Goal: Task Accomplishment & Management: Complete application form

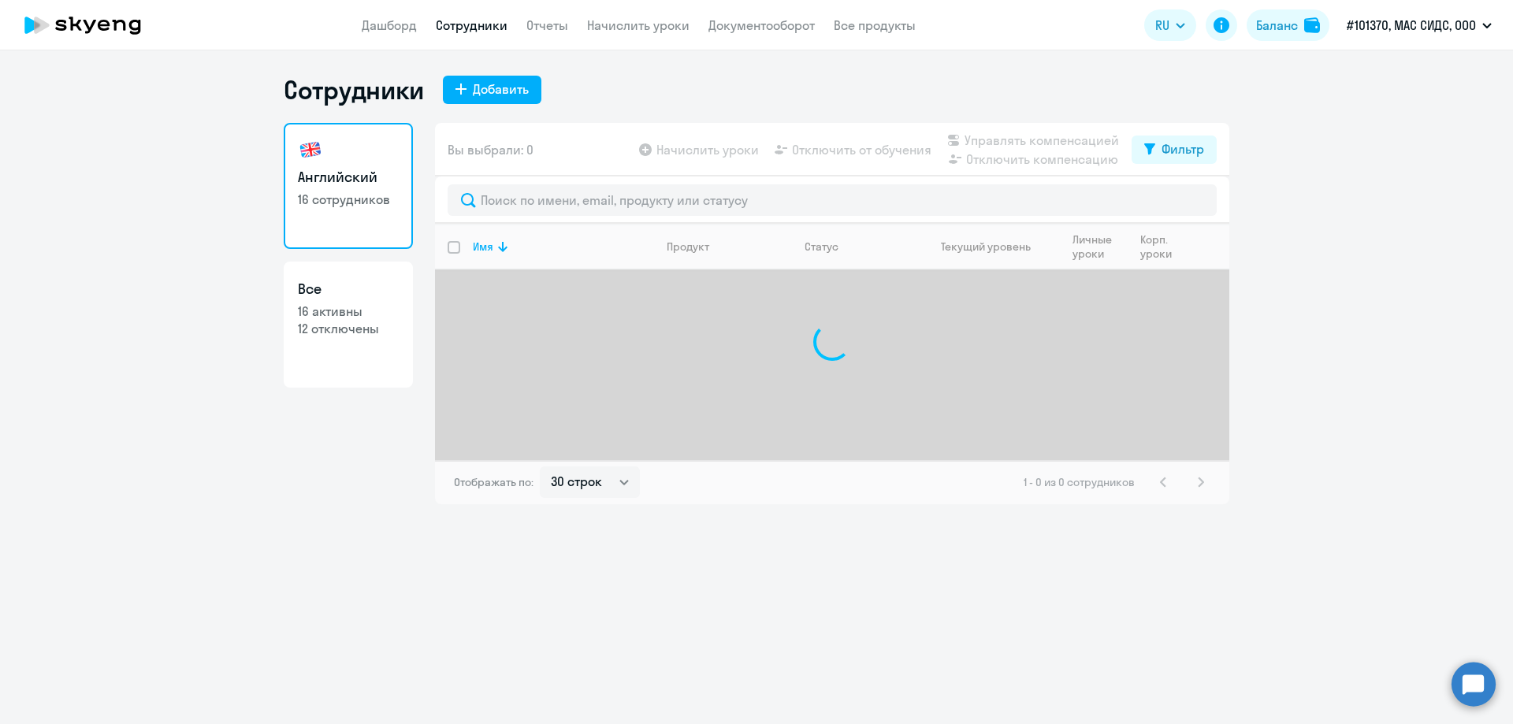
select select "30"
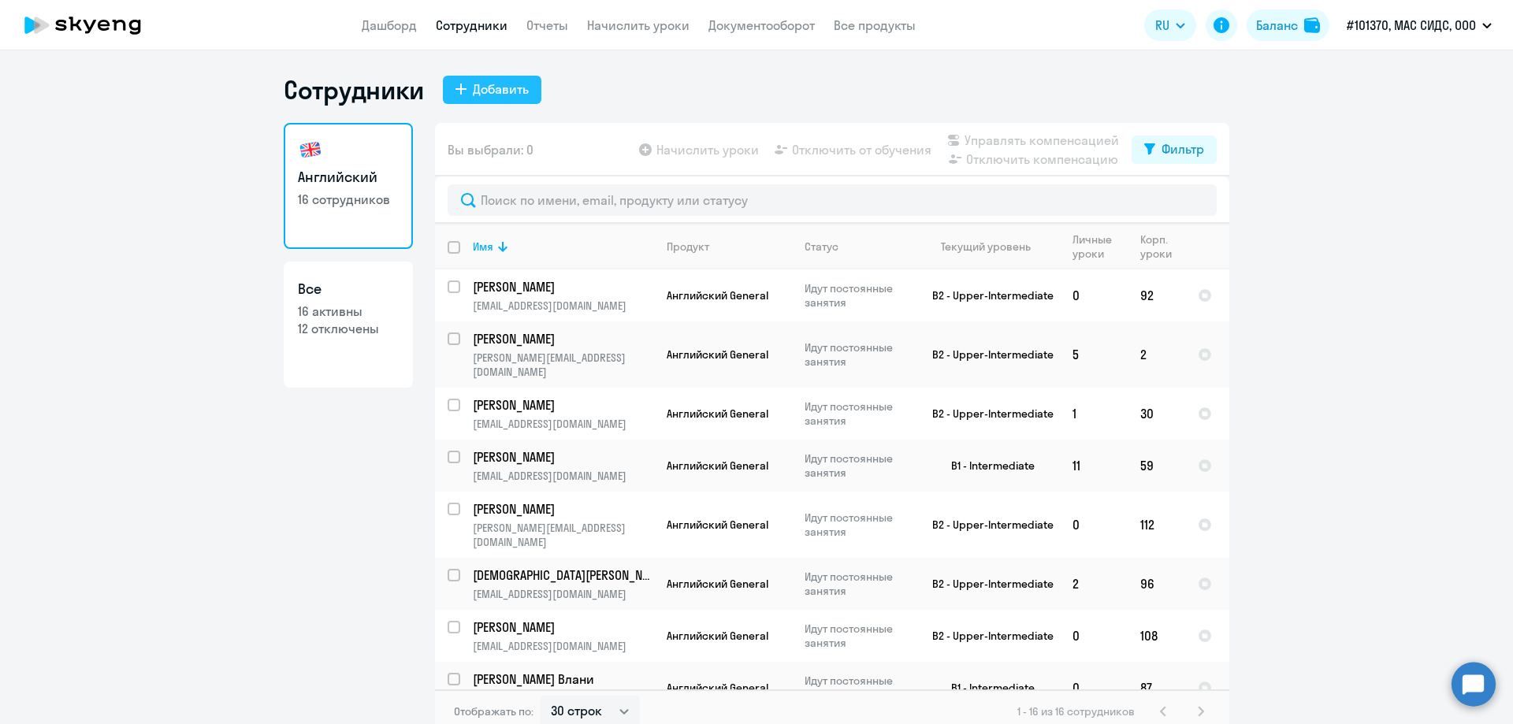
click at [473, 93] on div "Добавить" at bounding box center [501, 89] width 56 height 19
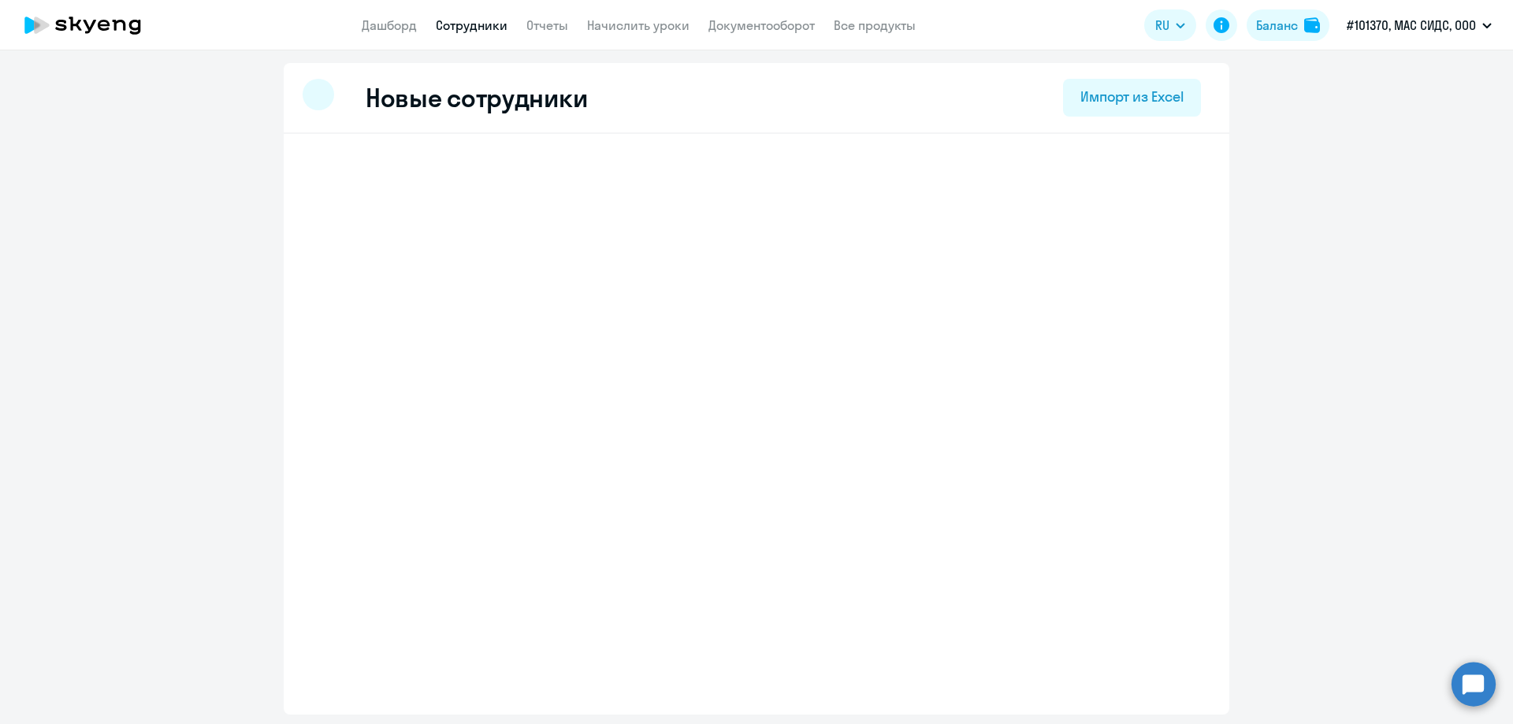
select select "english_adult_not_native_speaker"
select select "3"
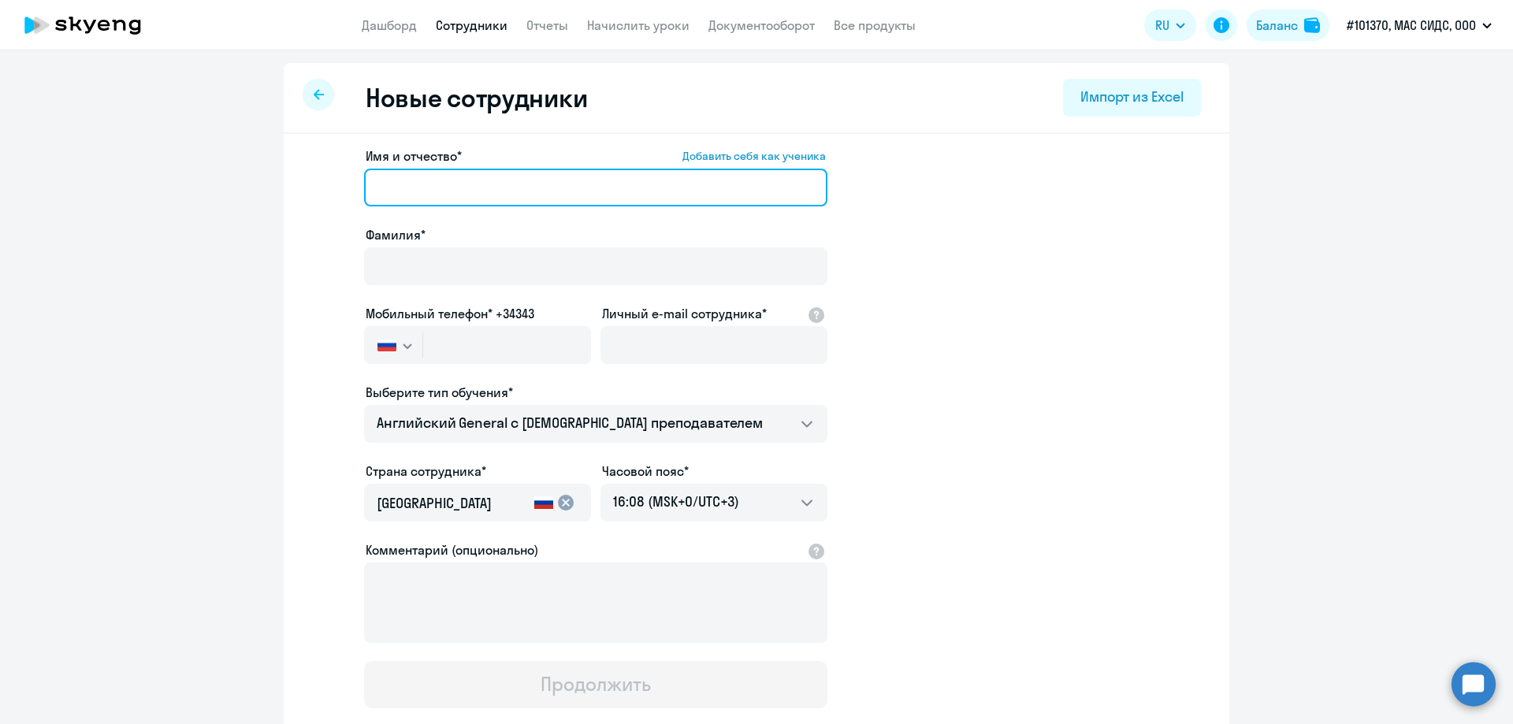
click at [427, 193] on input "Имя и отчество* Добавить себя как ученика" at bounding box center [595, 188] width 463 height 38
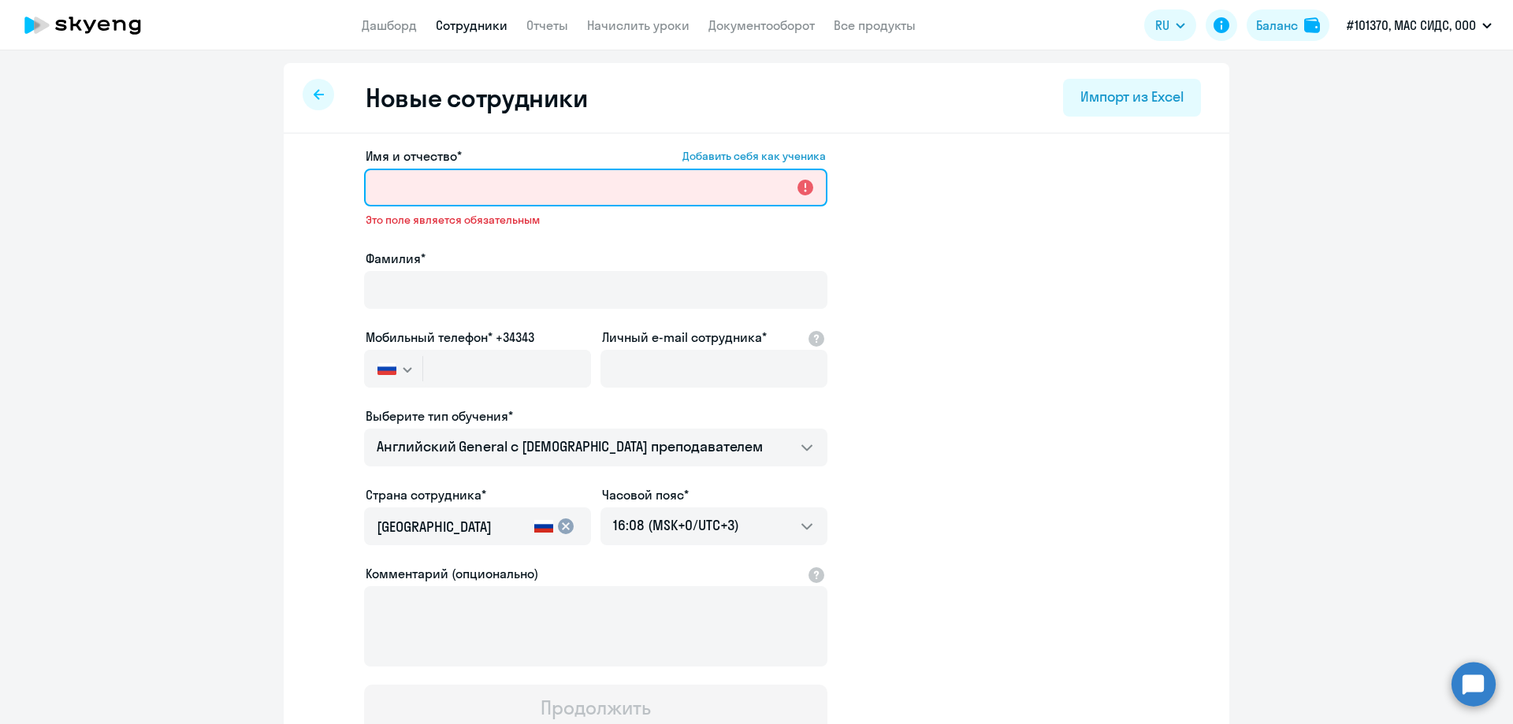
paste input "[PERSON_NAME]"
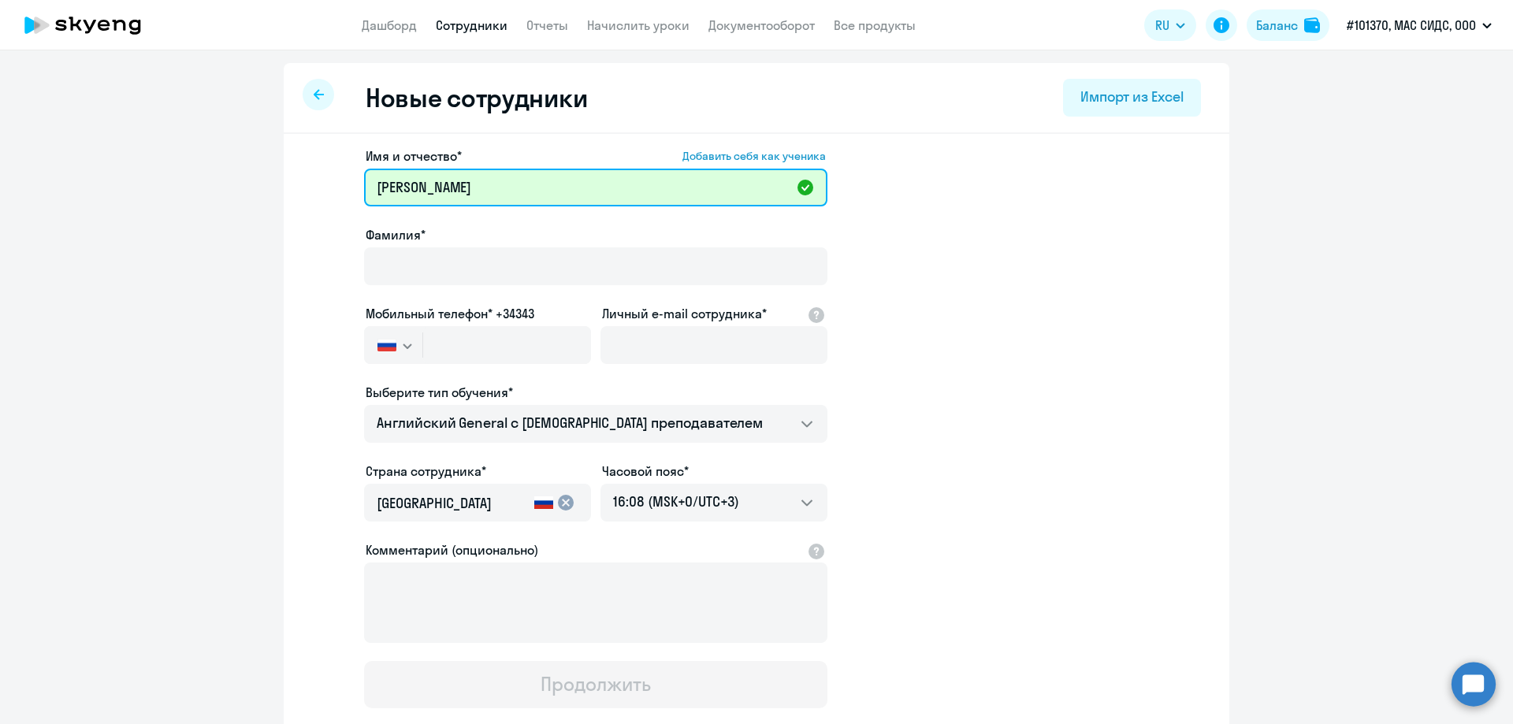
drag, startPoint x: 444, startPoint y: 184, endPoint x: 347, endPoint y: 186, distance: 96.9
click at [347, 186] on app-new-student-form "Имя и отчество* Добавить себя как ученика [PERSON_NAME]* Мобильный телефон* +34…" at bounding box center [756, 428] width 895 height 562
type input "[PERSON_NAME]"
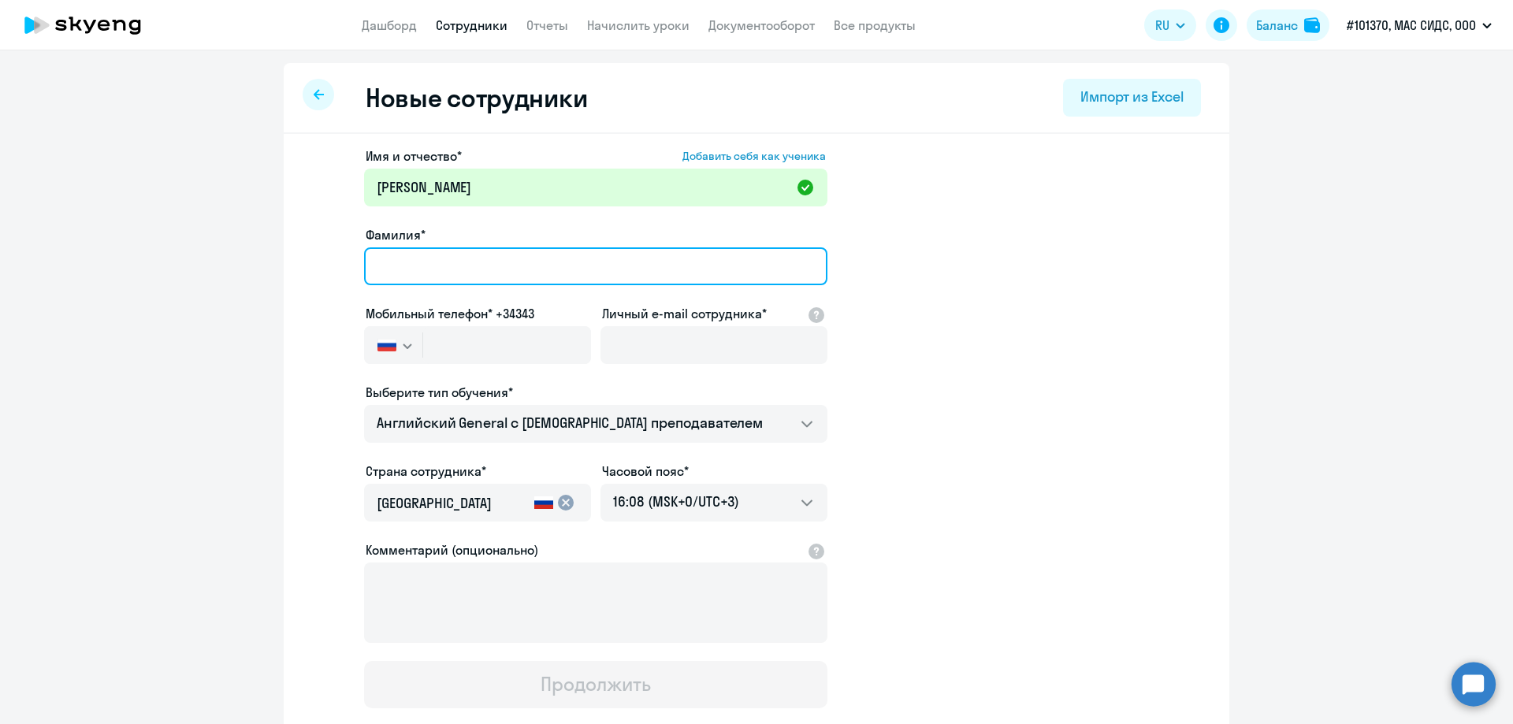
click at [391, 267] on input "Фамилия*" at bounding box center [595, 266] width 463 height 38
paste input "[PERSON_NAME]"
type input "[PERSON_NAME]"
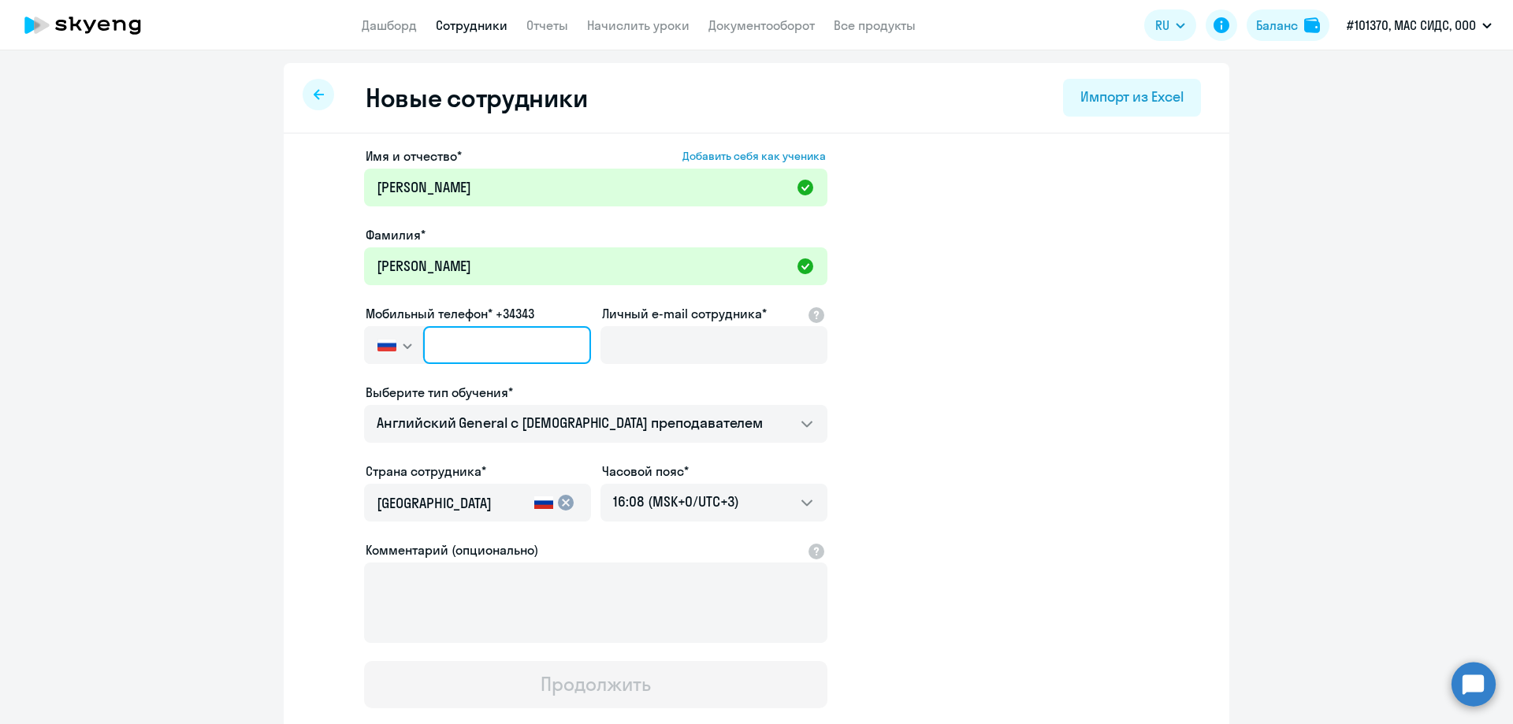
click at [425, 345] on input "text" at bounding box center [507, 345] width 168 height 38
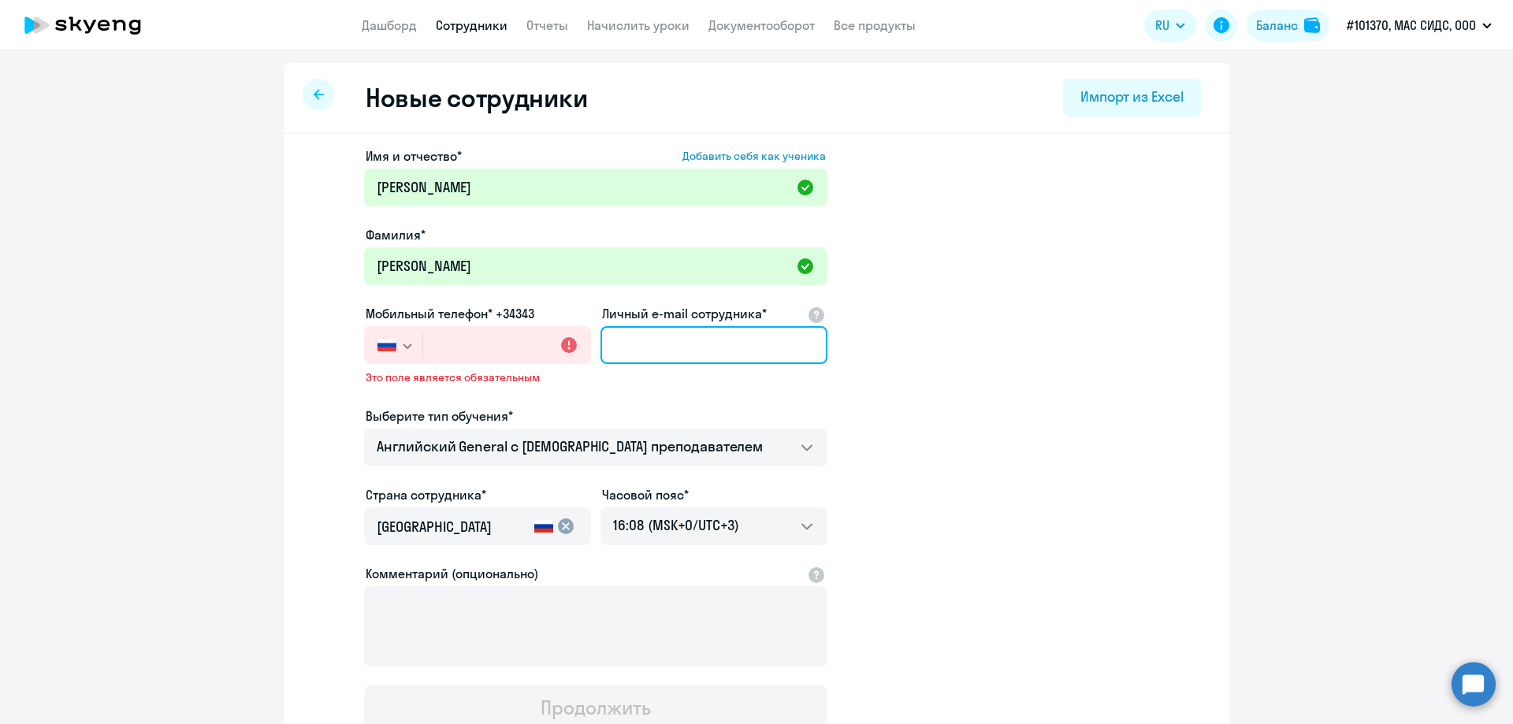
click at [638, 361] on input "Личный e-mail сотрудника*" at bounding box center [713, 345] width 227 height 38
paste input "[EMAIL_ADDRESS][DOMAIN_NAME]"
type input "[EMAIL_ADDRESS][DOMAIN_NAME]"
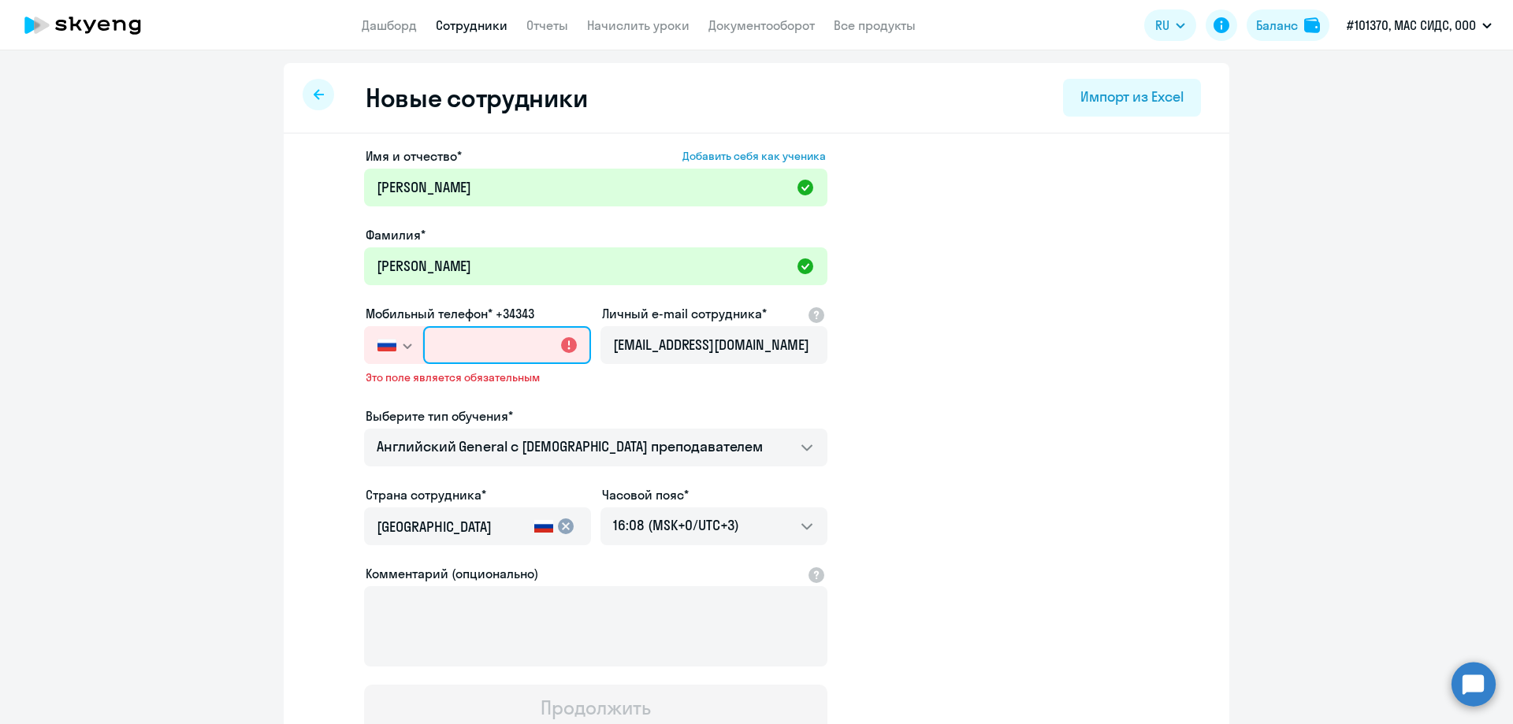
click at [466, 336] on input "text" at bounding box center [507, 345] width 168 height 38
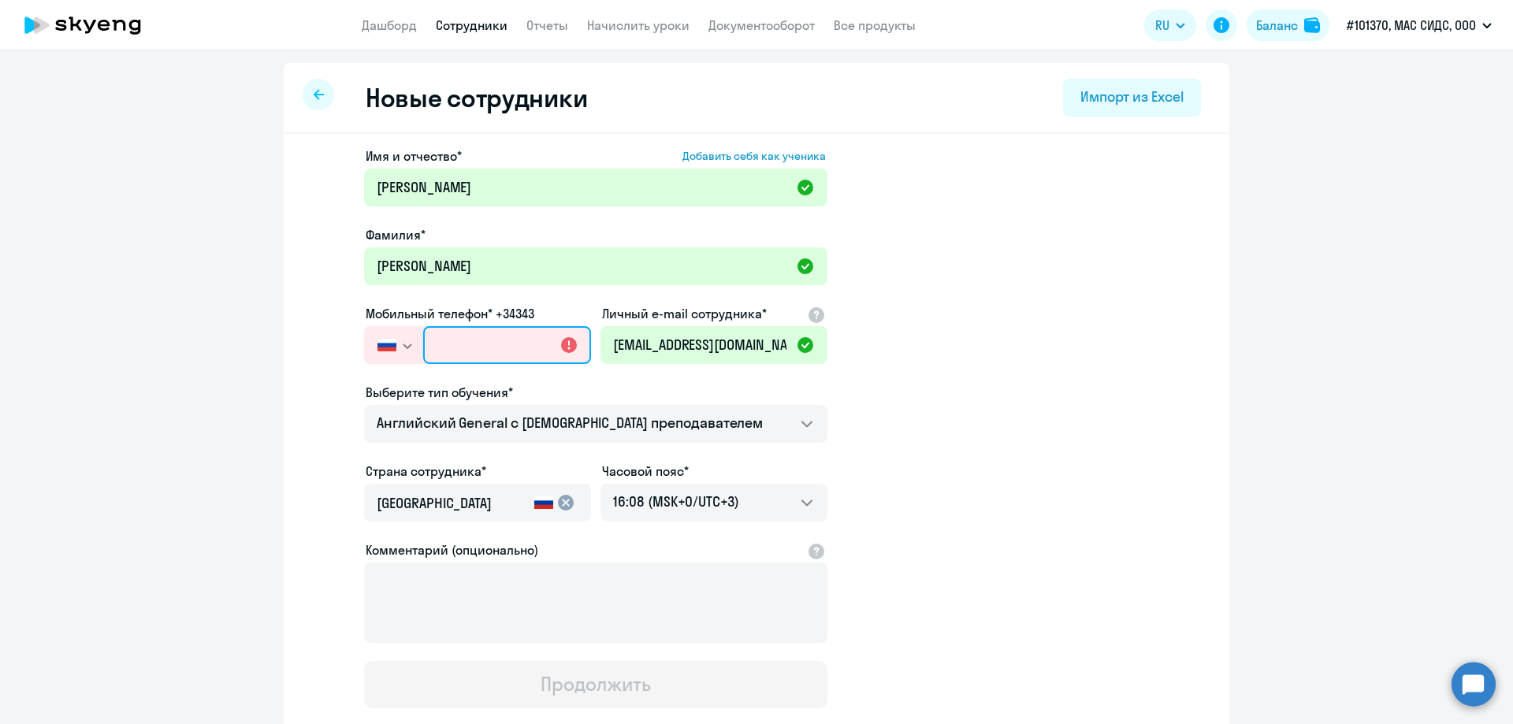
paste input "[PHONE_NUMBER]"
type input "[PHONE_NUMBER]"
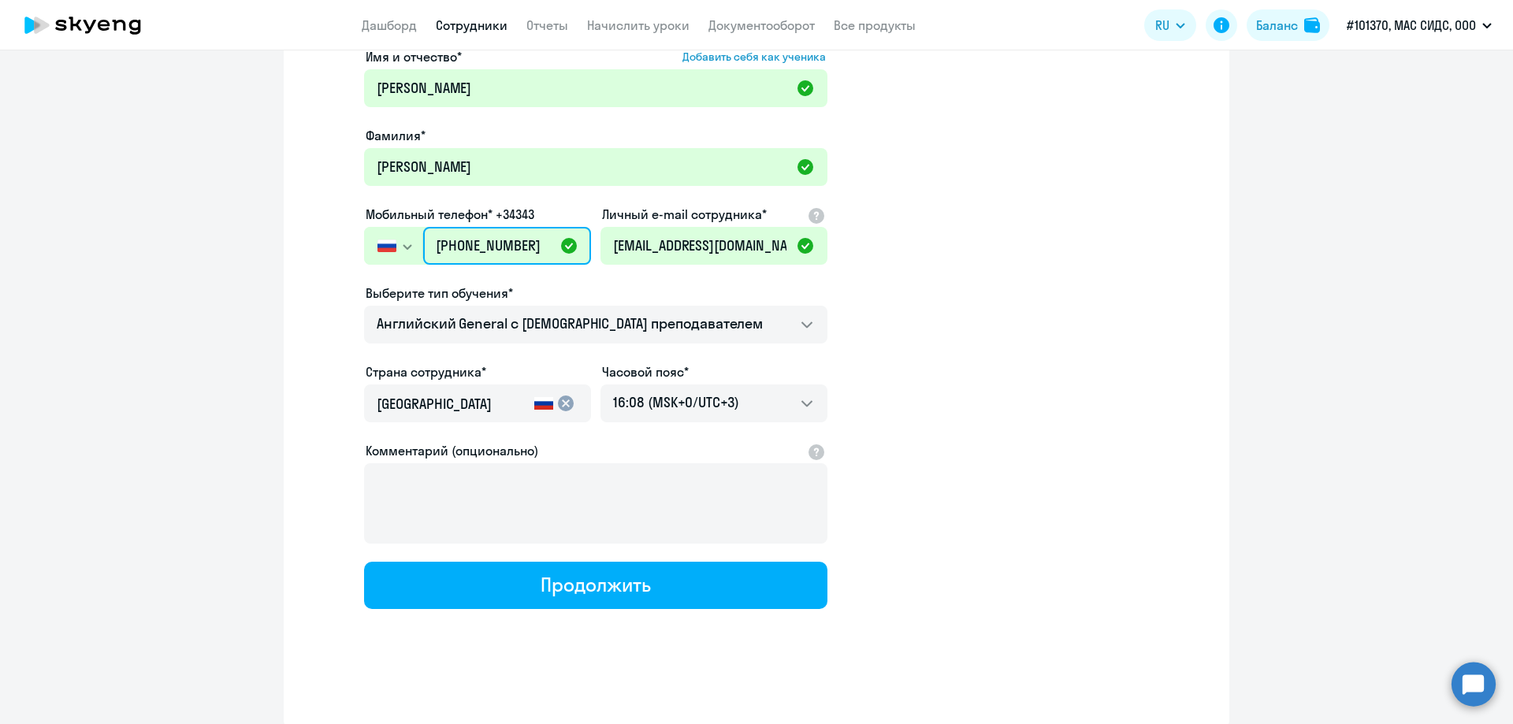
scroll to position [102, 0]
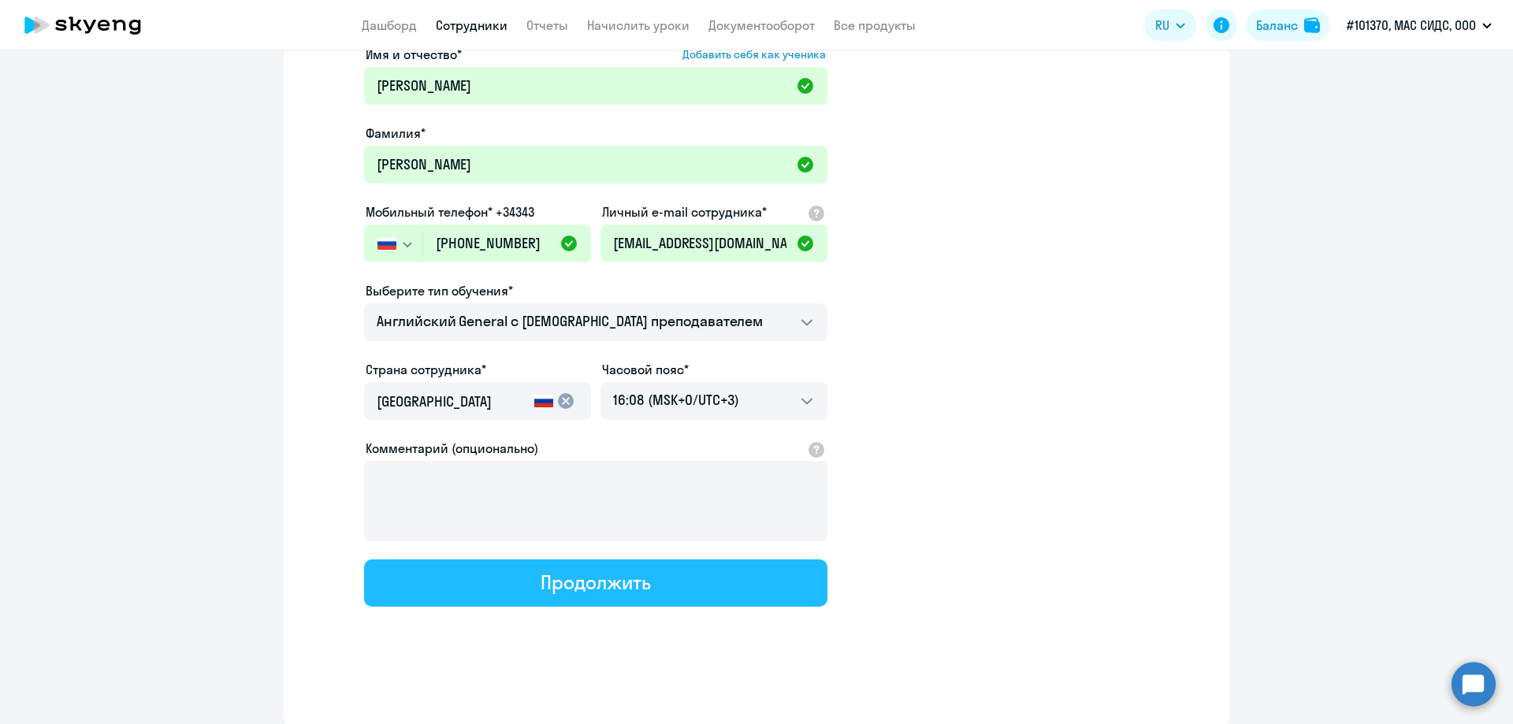
click at [574, 578] on div "Продолжить" at bounding box center [596, 582] width 110 height 25
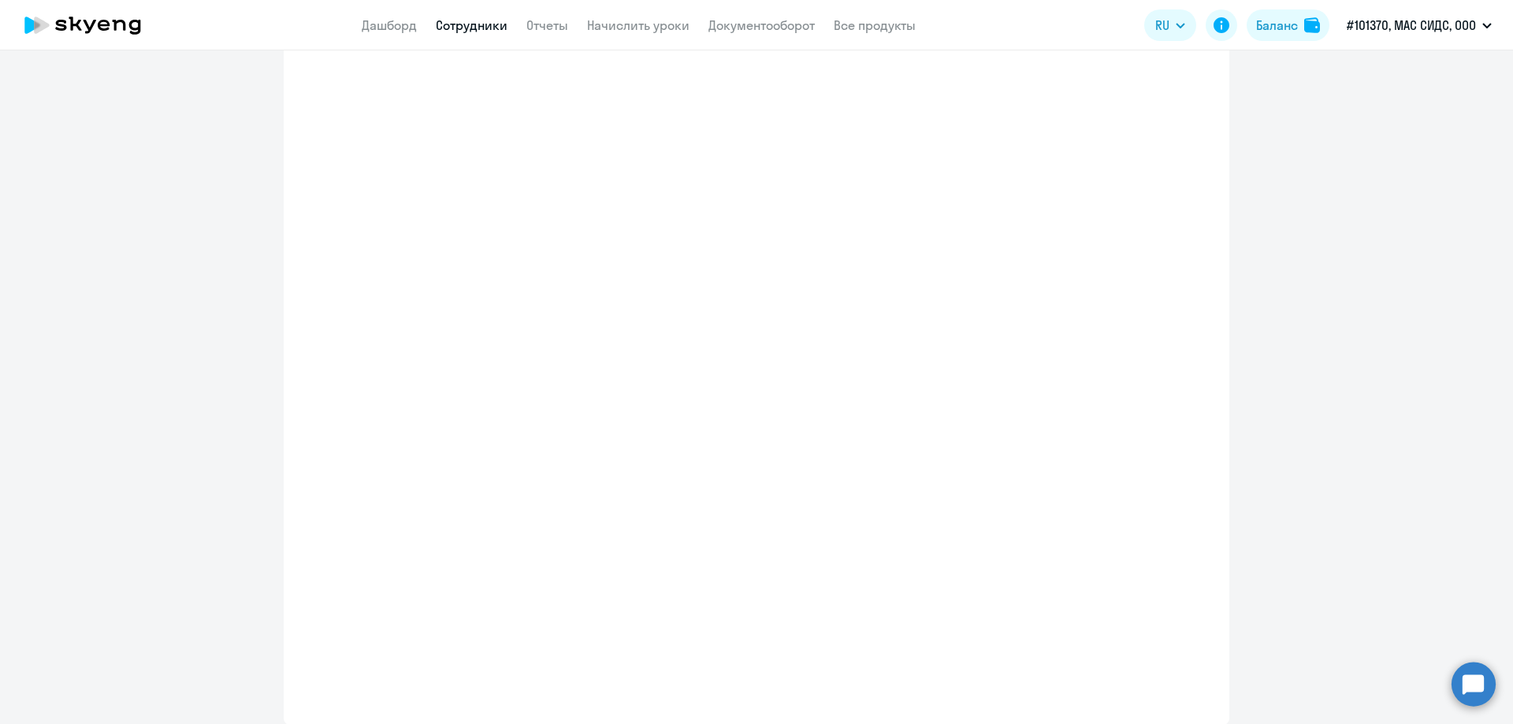
select select "english_adult_not_native_speaker"
select select "3"
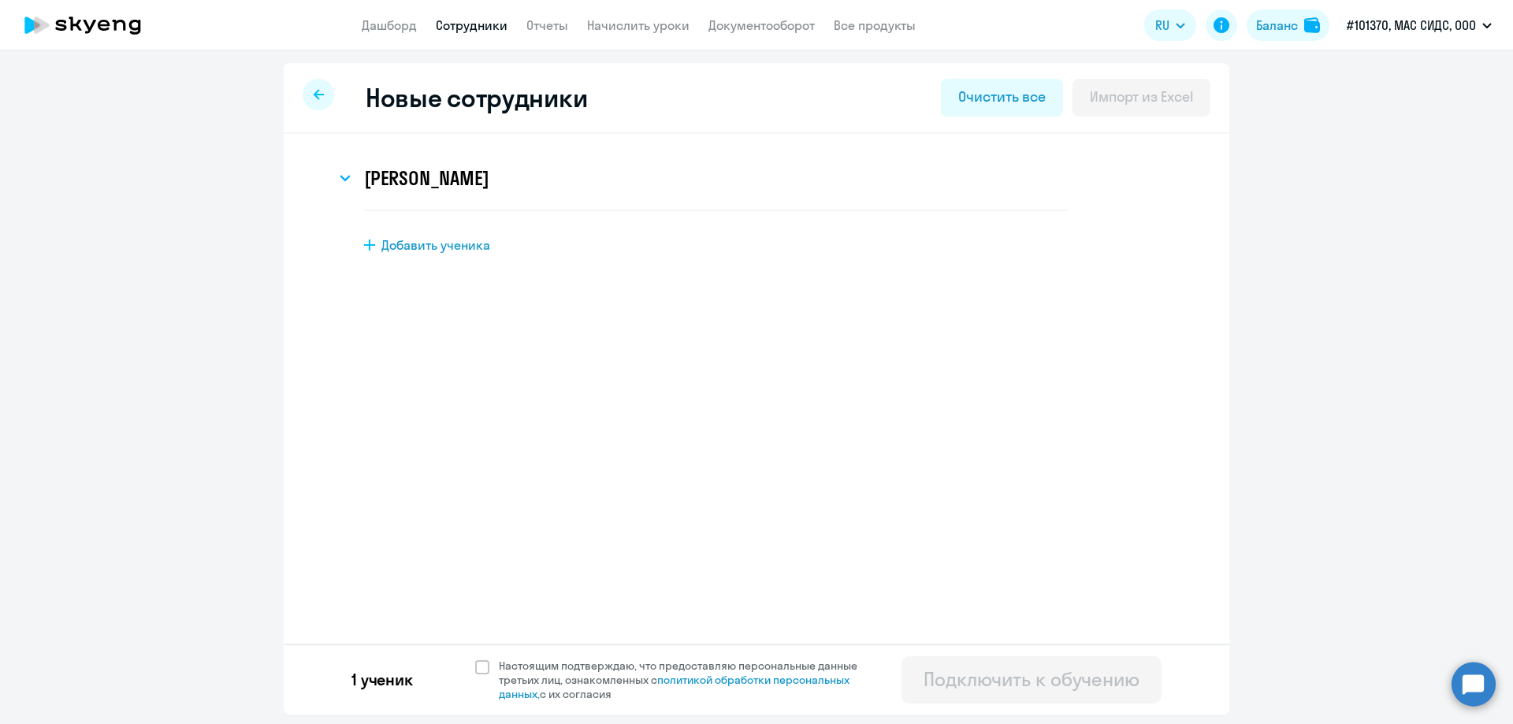
scroll to position [0, 0]
click at [350, 177] on icon at bounding box center [345, 178] width 11 height 6
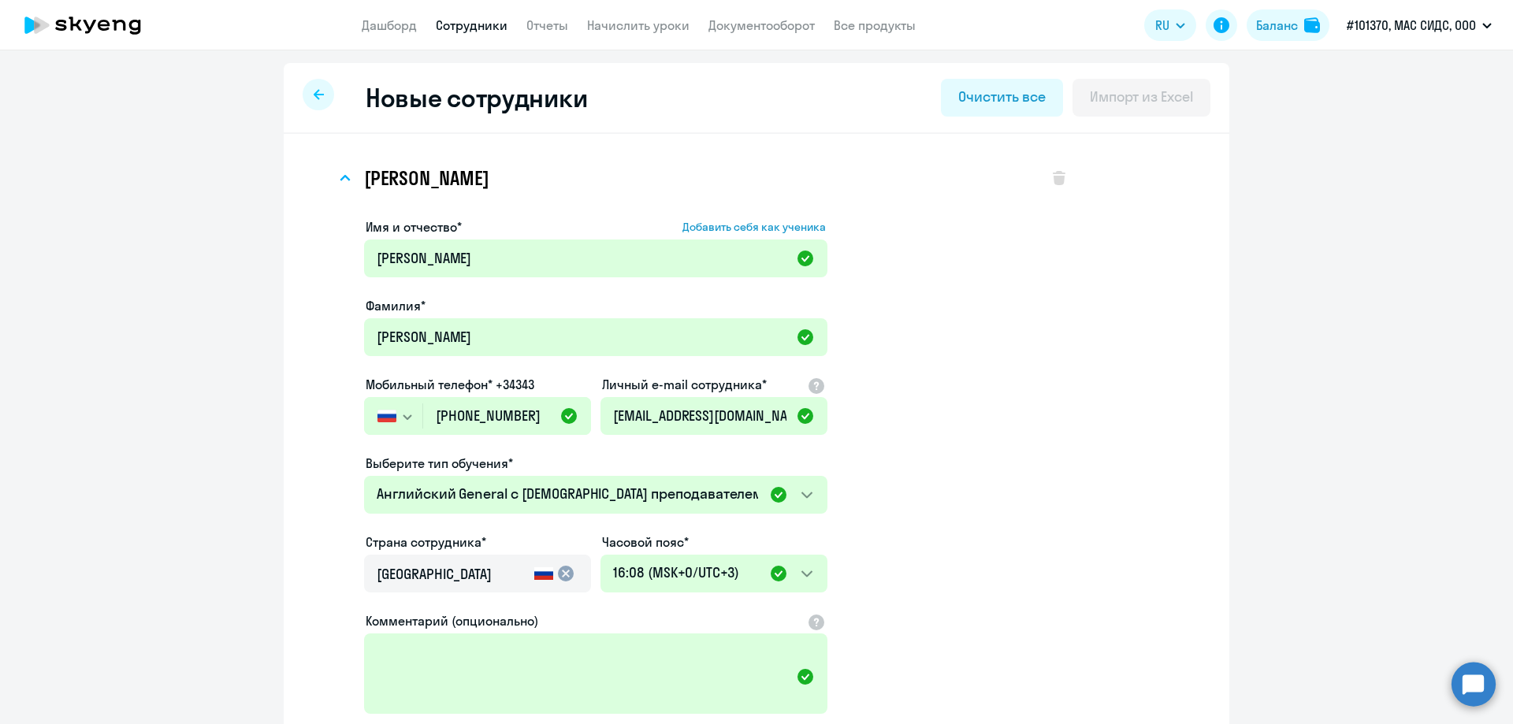
scroll to position [223, 0]
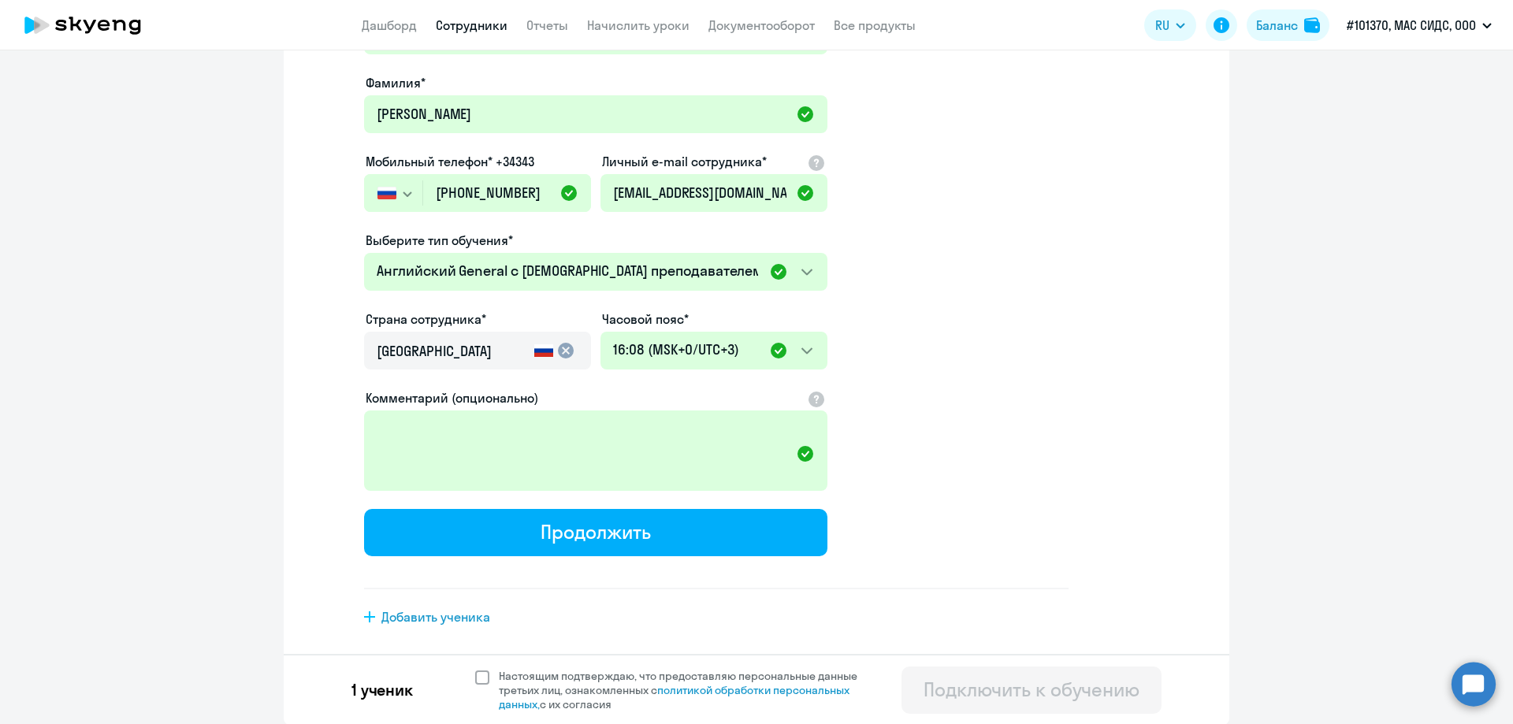
click at [475, 677] on span at bounding box center [482, 678] width 14 height 14
click at [474, 669] on input "Настоящим подтверждаю, что предоставляю персональные данные третьих лиц, ознако…" at bounding box center [474, 668] width 1 height 1
checkbox input "true"
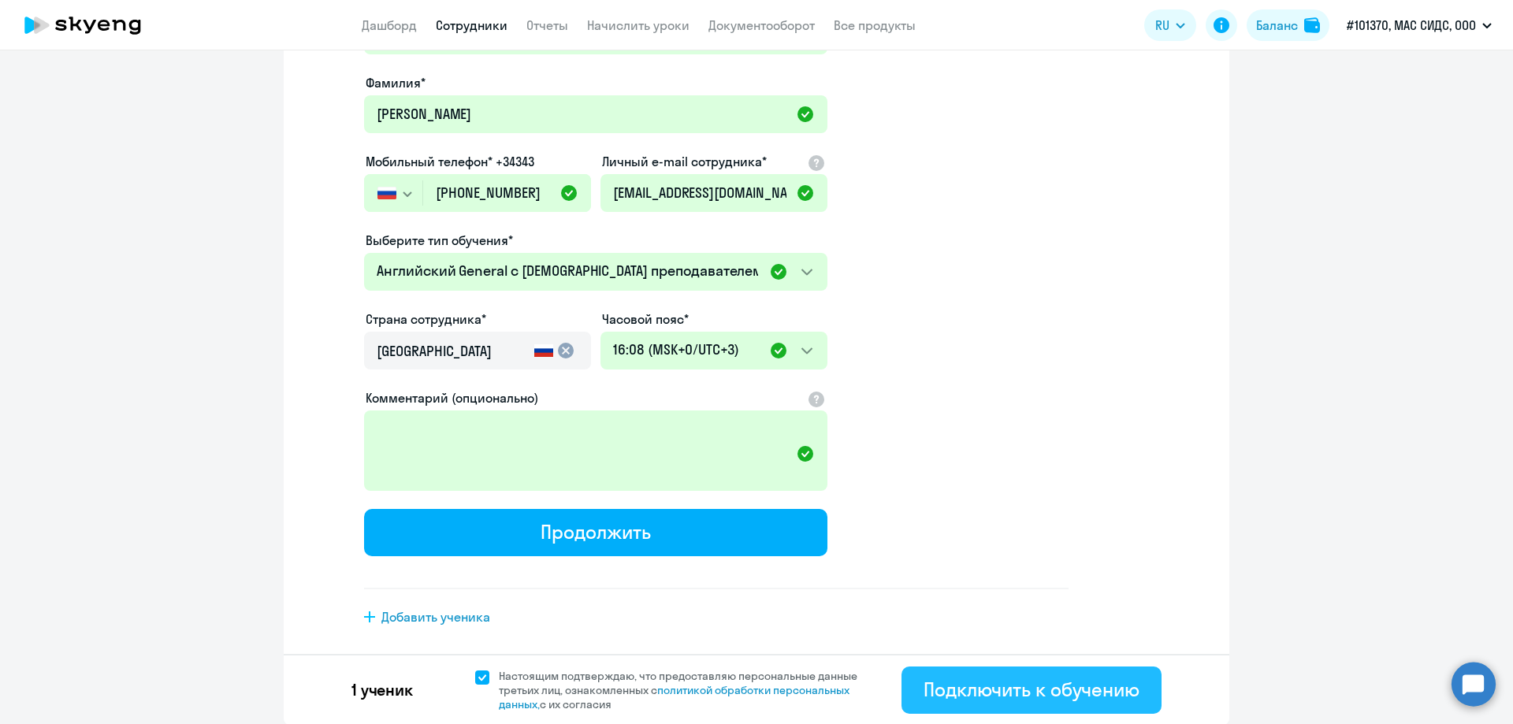
click at [1030, 693] on div "Подключить к обучению" at bounding box center [1031, 689] width 216 height 25
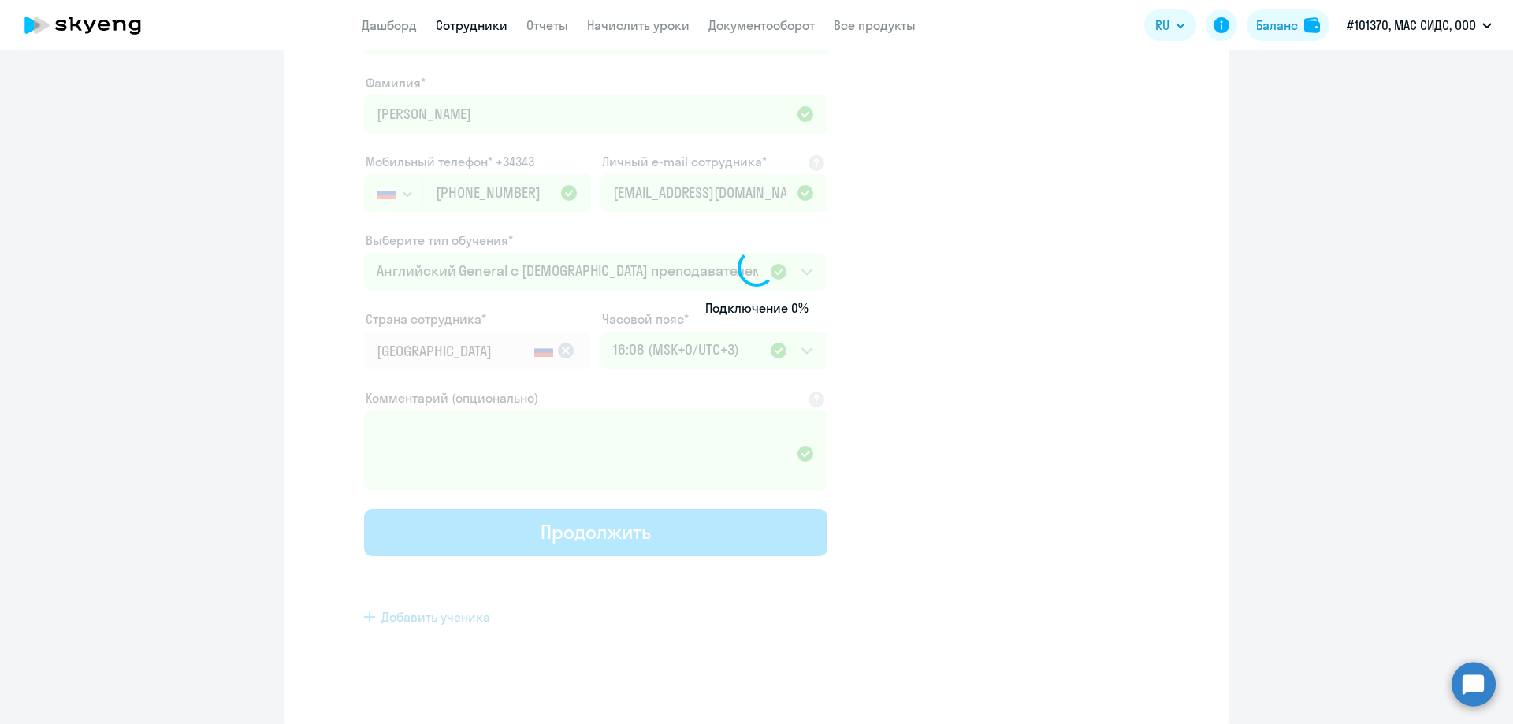
select select "english_adult_not_native_speaker"
select select "3"
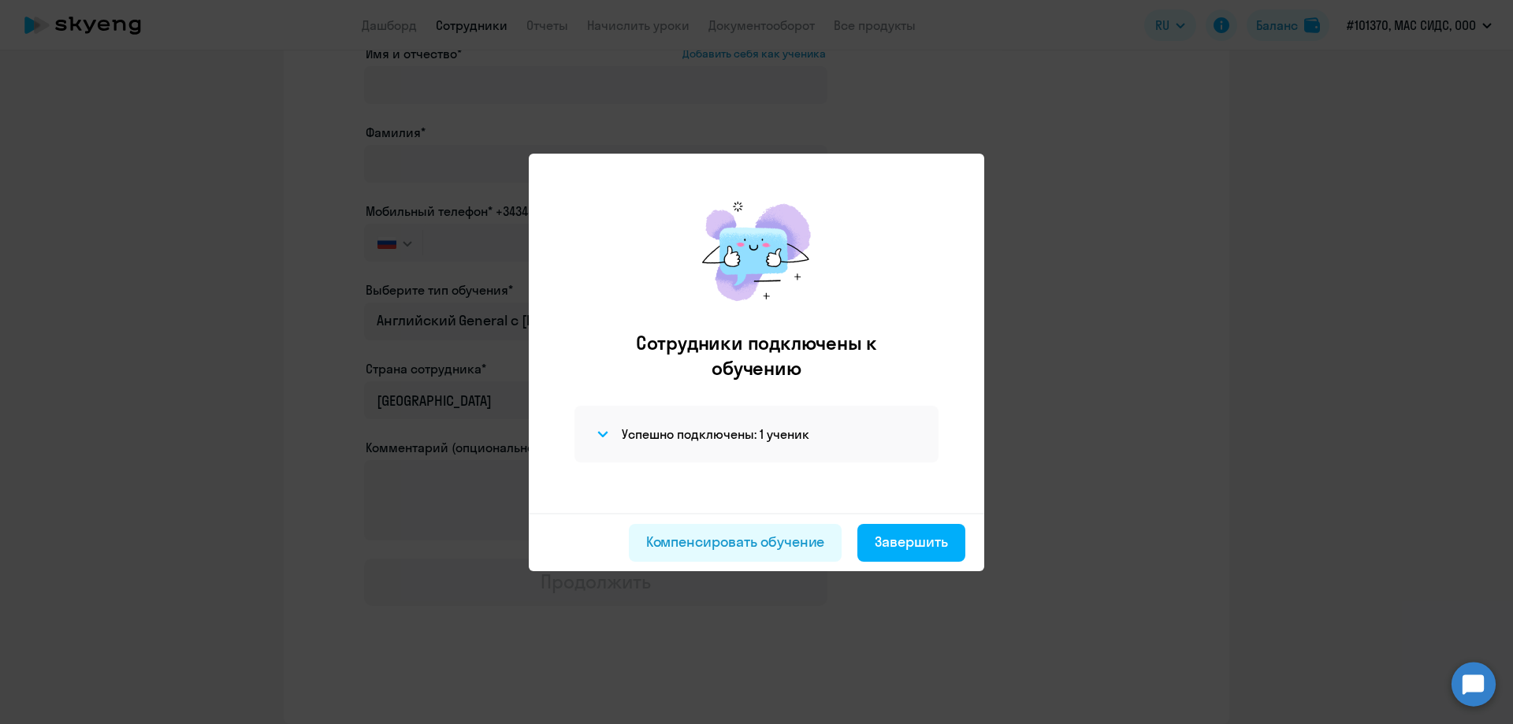
scroll to position [102, 0]
click at [905, 547] on div "Завершить" at bounding box center [911, 542] width 73 height 20
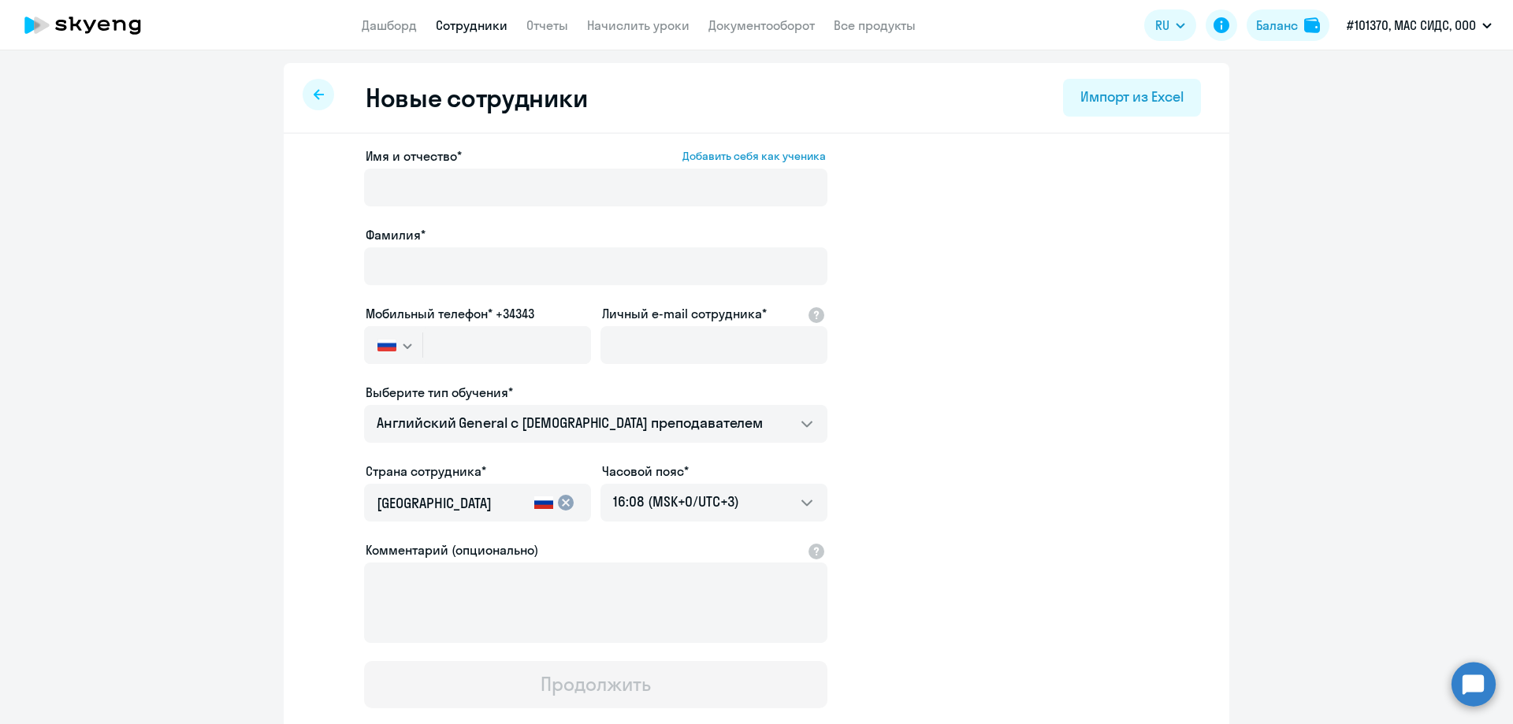
select select "30"
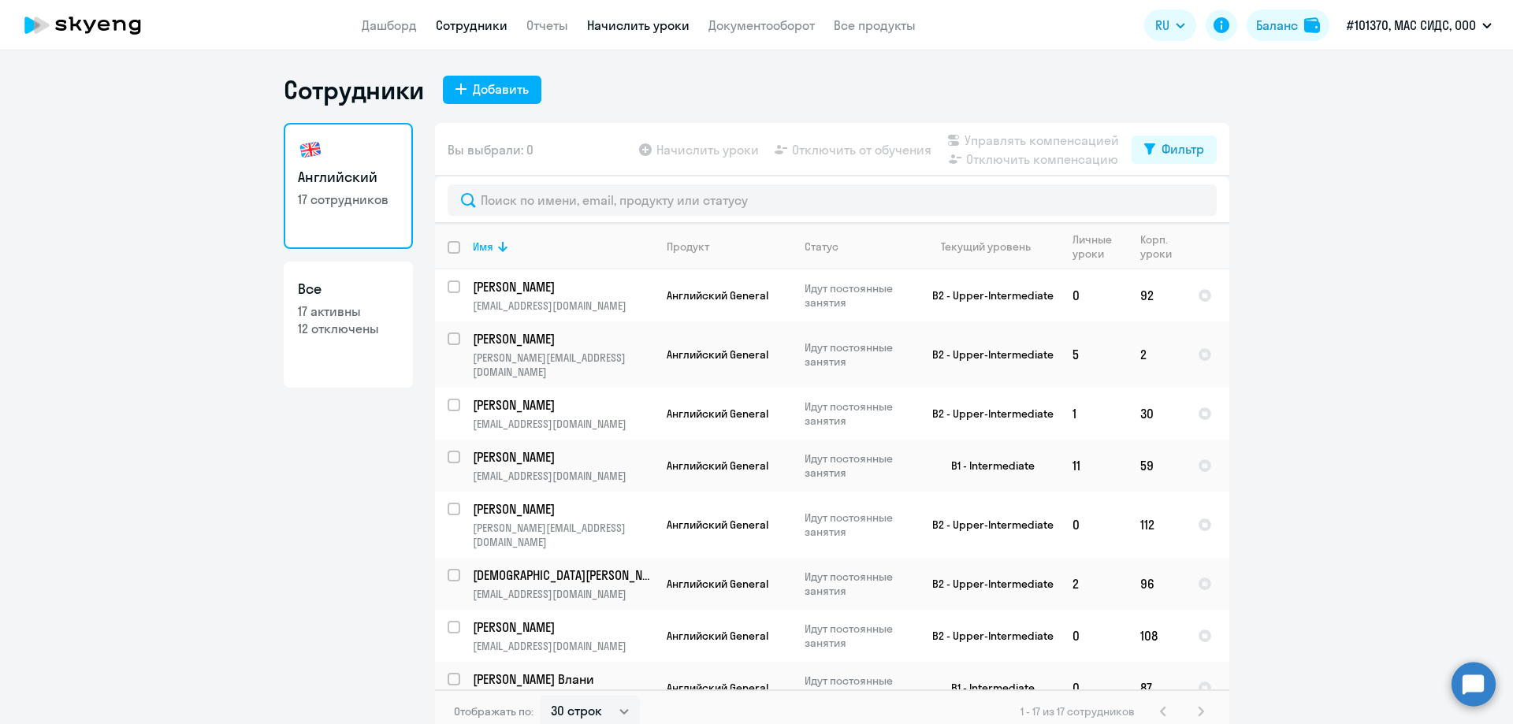
click at [640, 28] on link "Начислить уроки" at bounding box center [638, 25] width 102 height 16
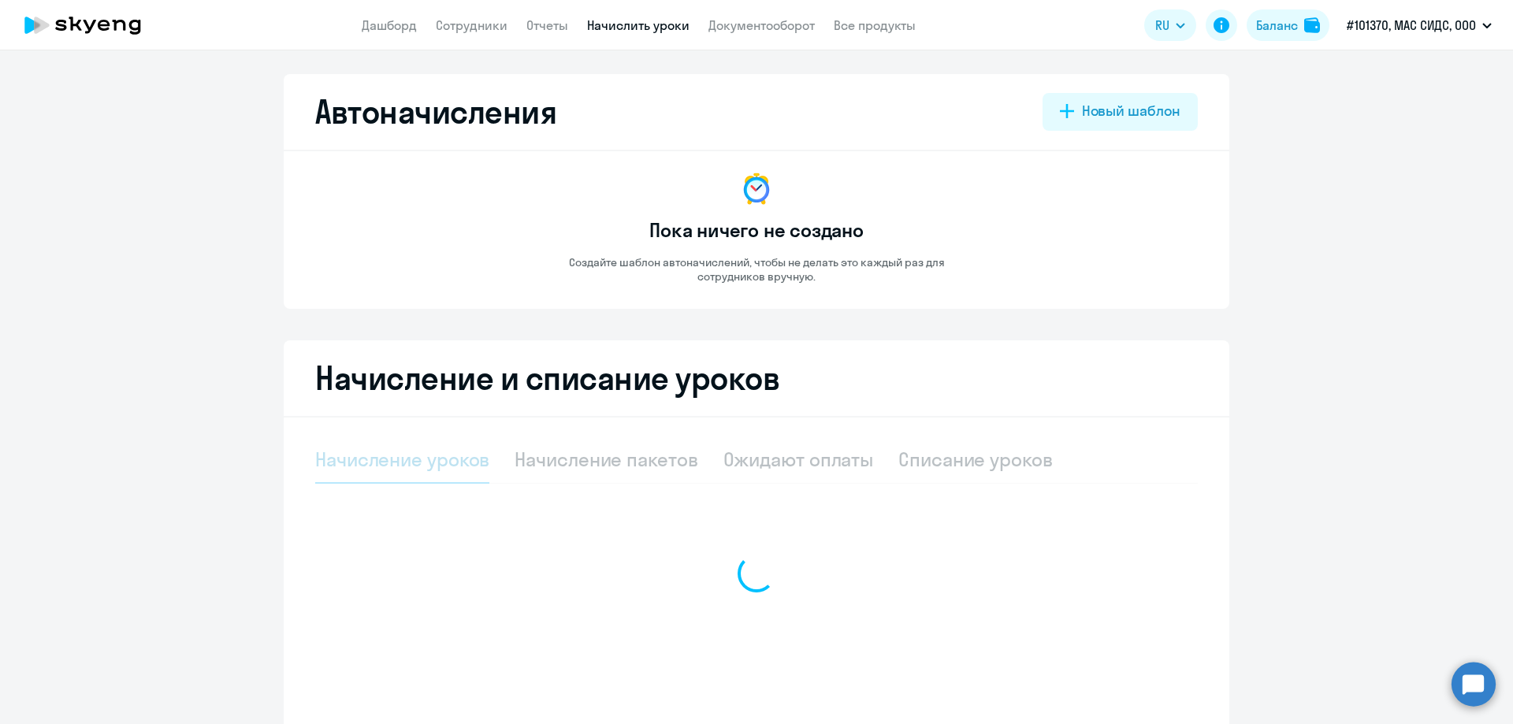
select select "10"
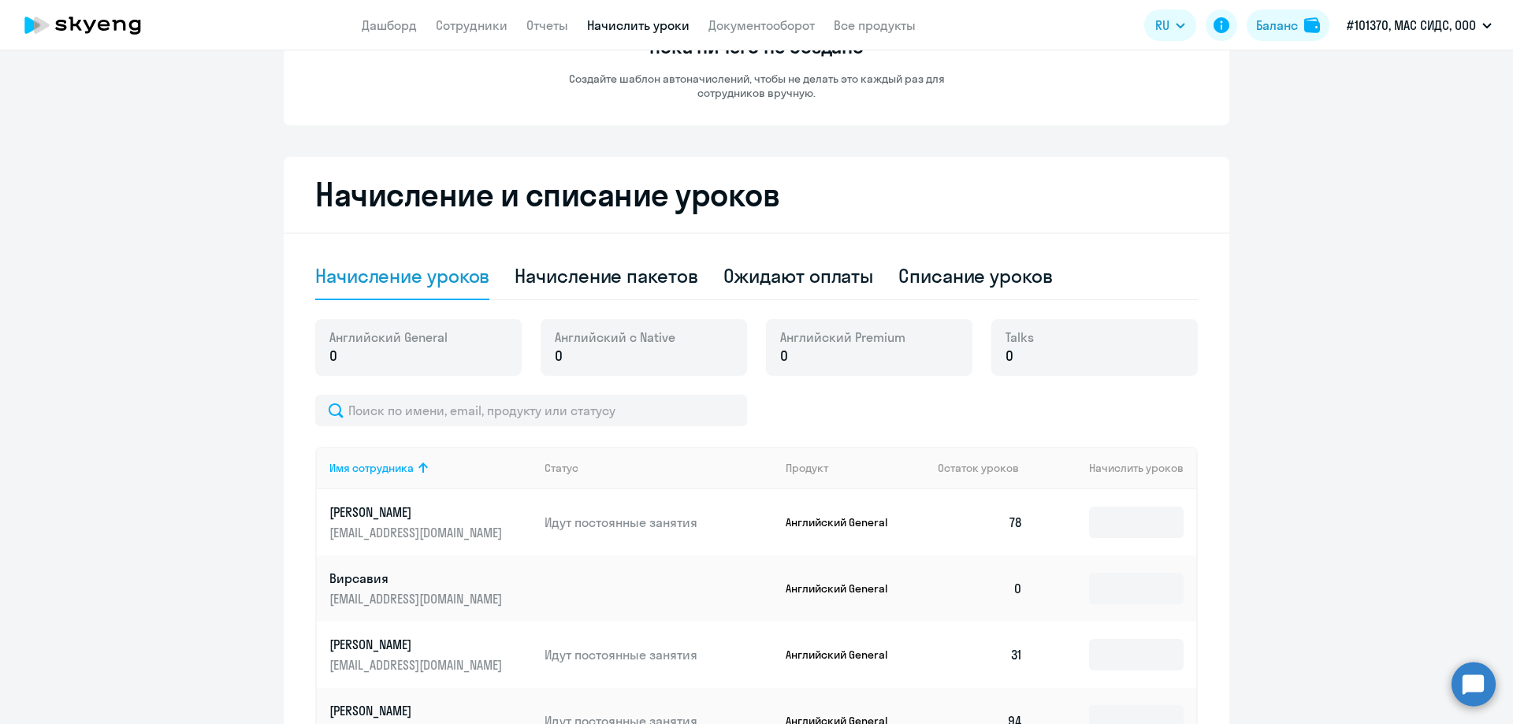
scroll to position [236, 0]
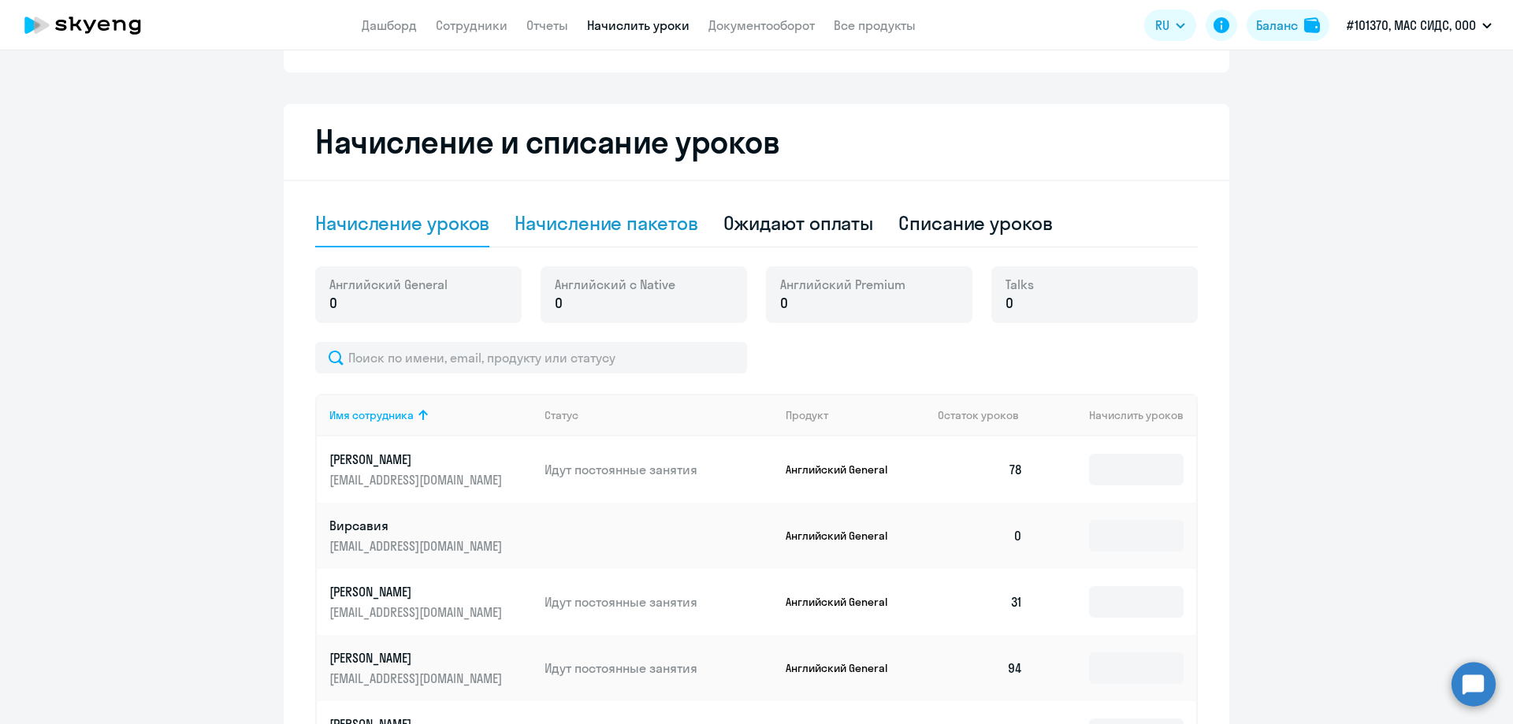
click at [596, 220] on div "Начисление пакетов" at bounding box center [606, 222] width 183 height 25
select select "10"
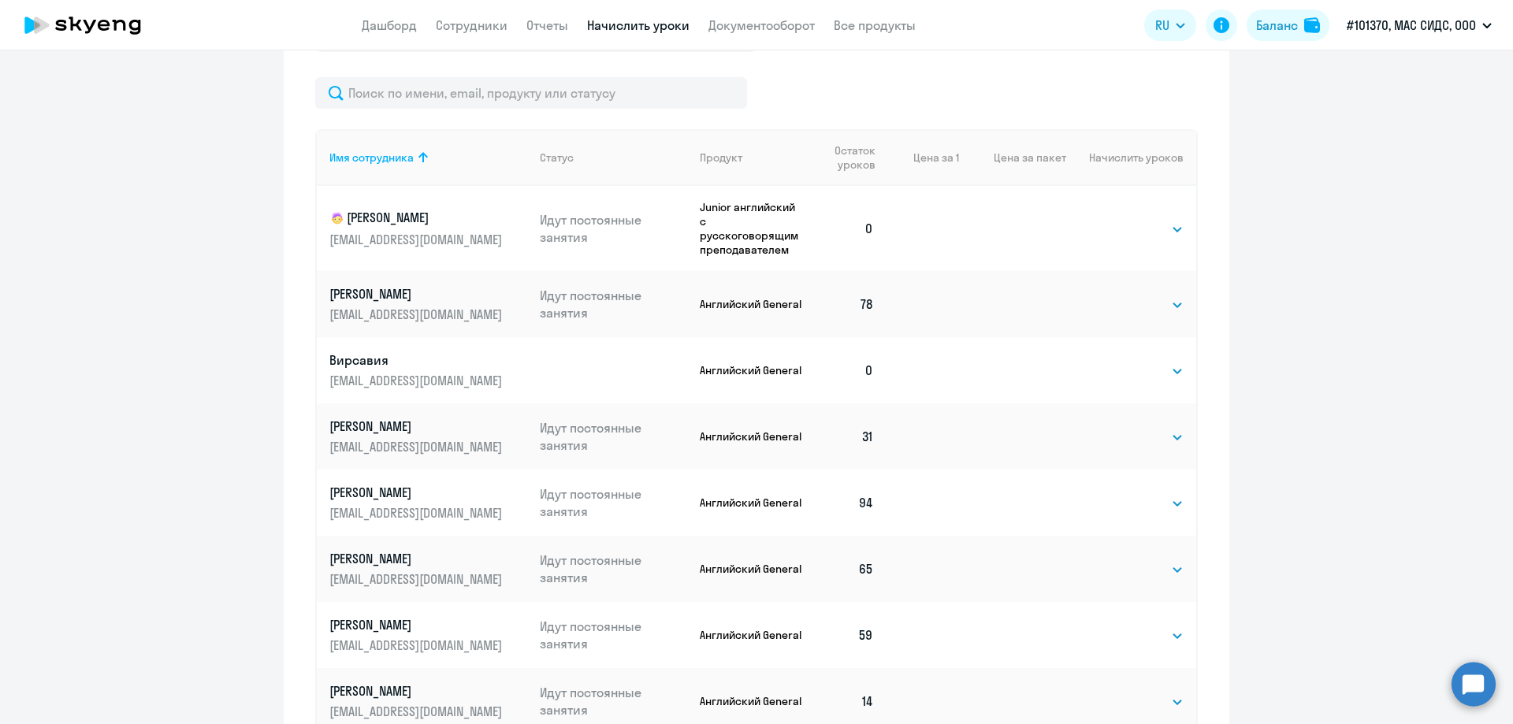
scroll to position [630, 0]
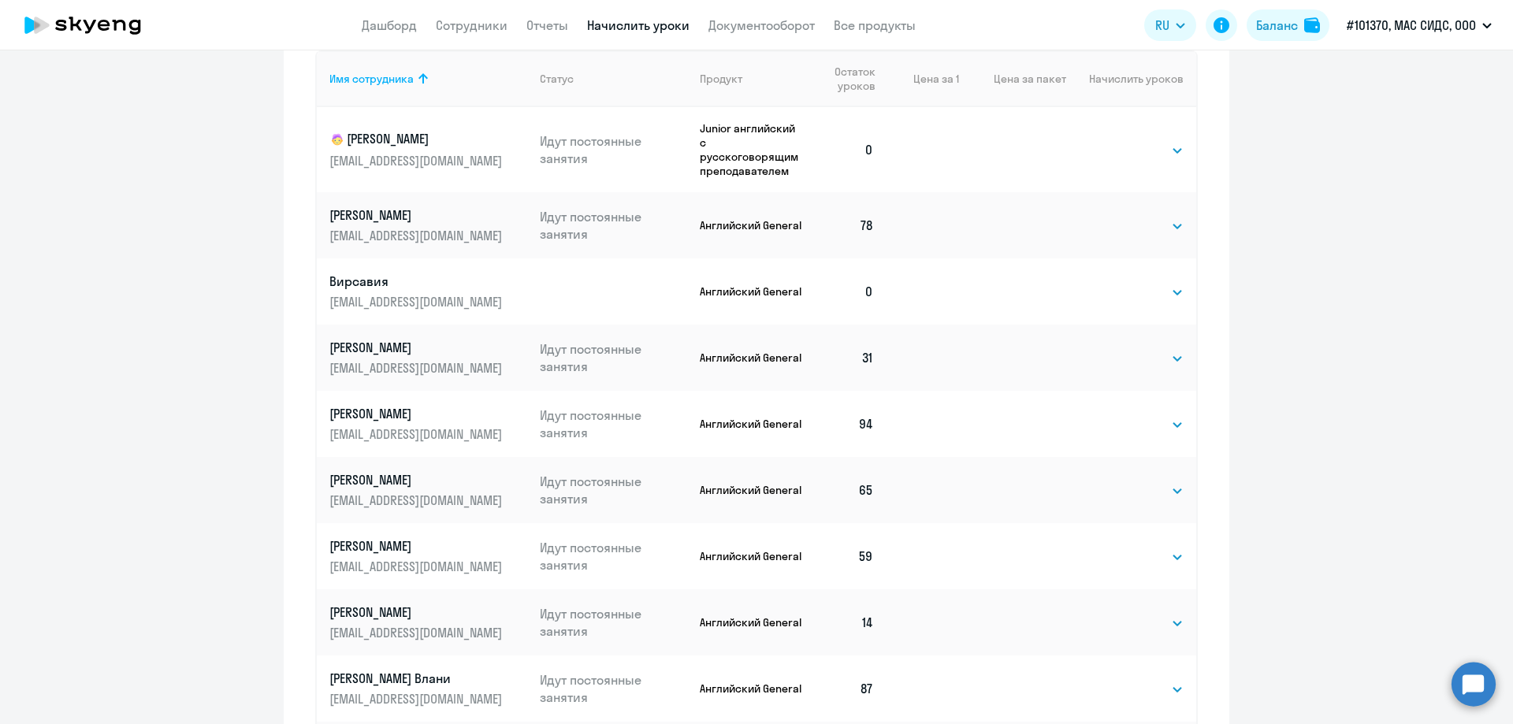
click at [355, 281] on p "Вирсавия" at bounding box center [417, 281] width 177 height 17
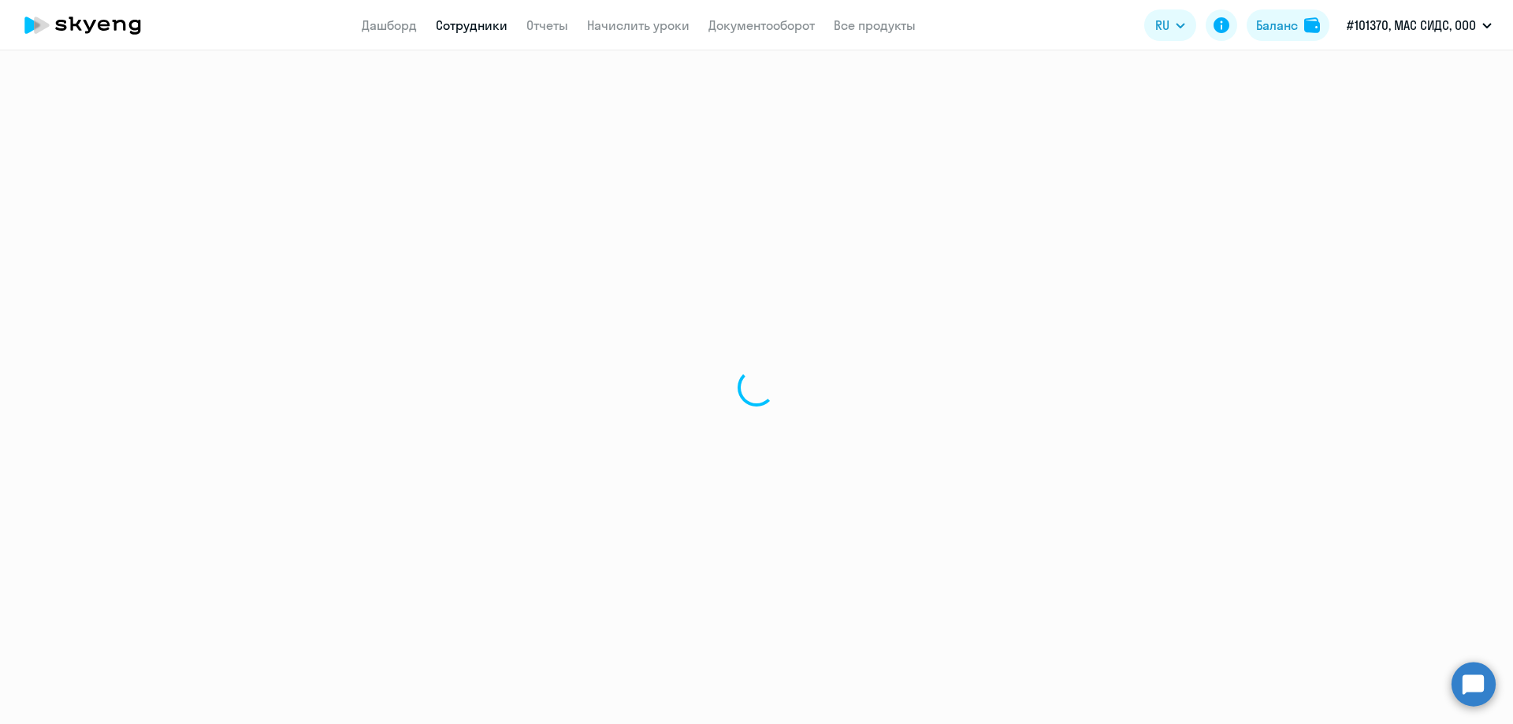
select select "english"
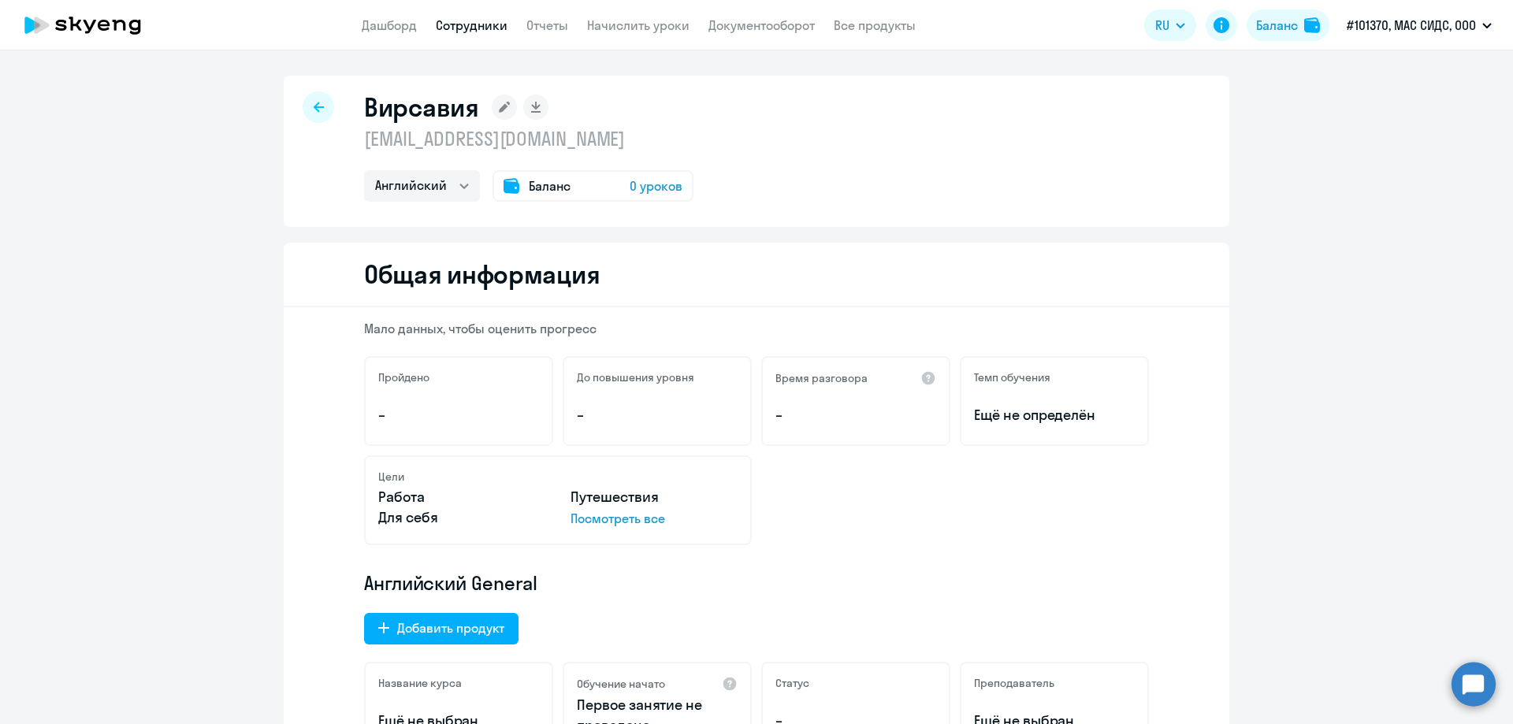
click at [317, 113] on div at bounding box center [319, 107] width 32 height 32
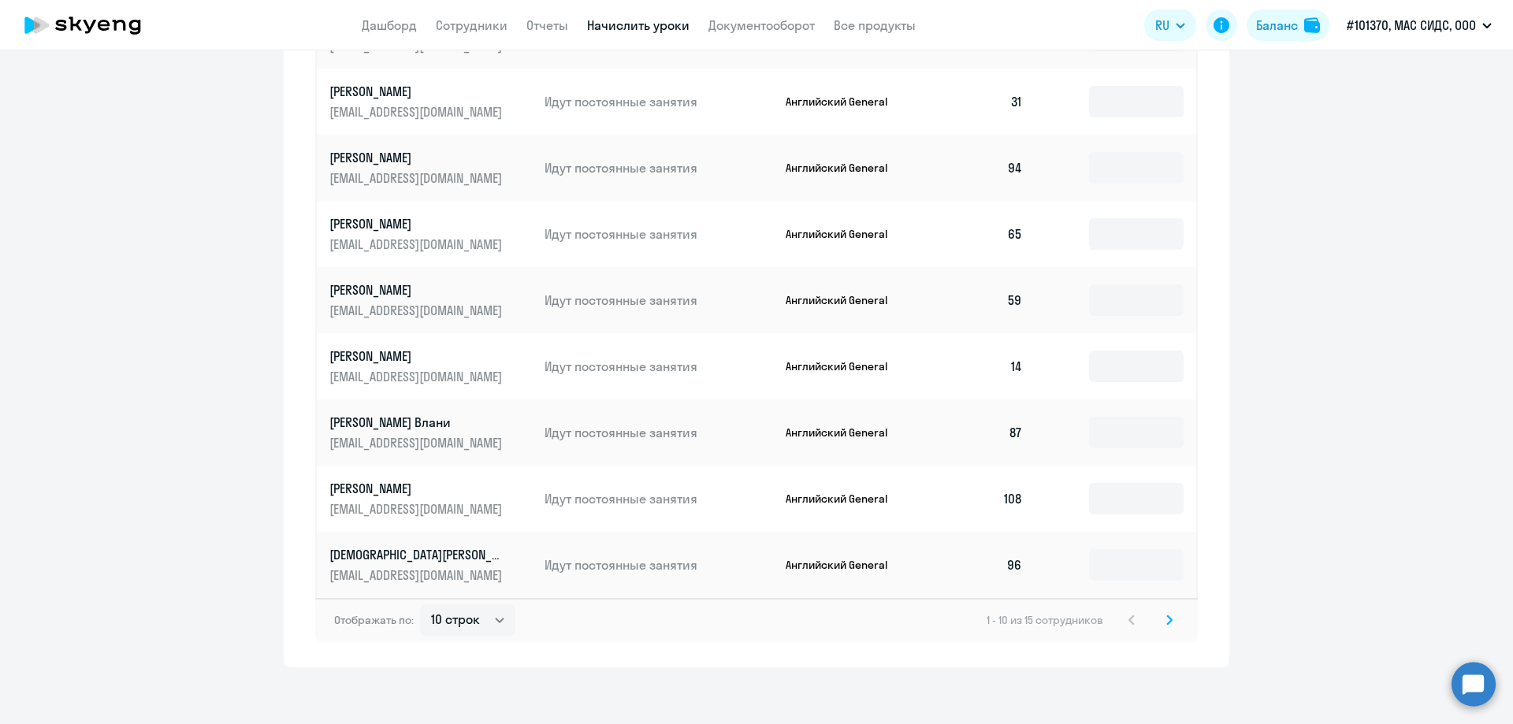
scroll to position [743, 0]
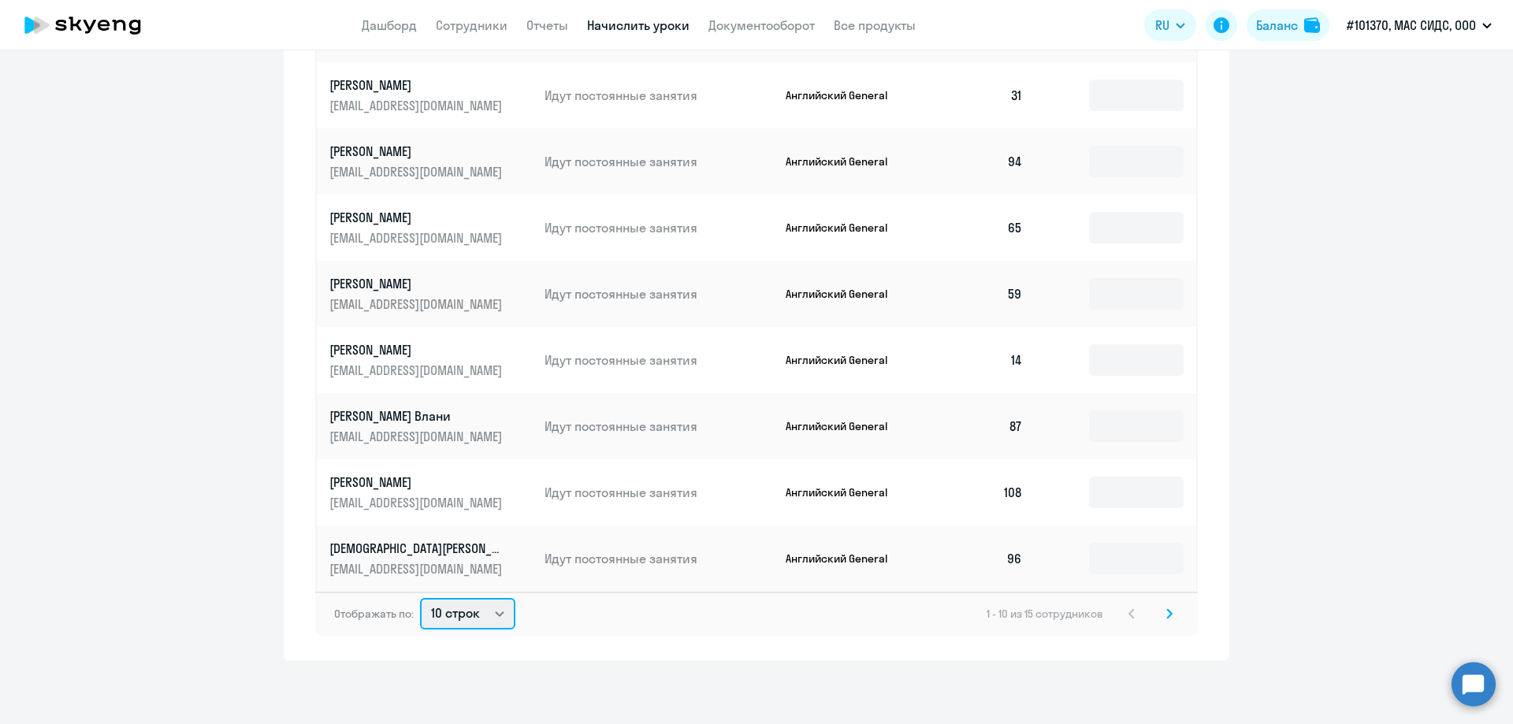
click at [486, 610] on select "10 строк 30 строк 50 строк" at bounding box center [467, 614] width 95 height 32
select select "50"
click at [420, 598] on select "10 строк 30 строк 50 строк" at bounding box center [467, 614] width 95 height 32
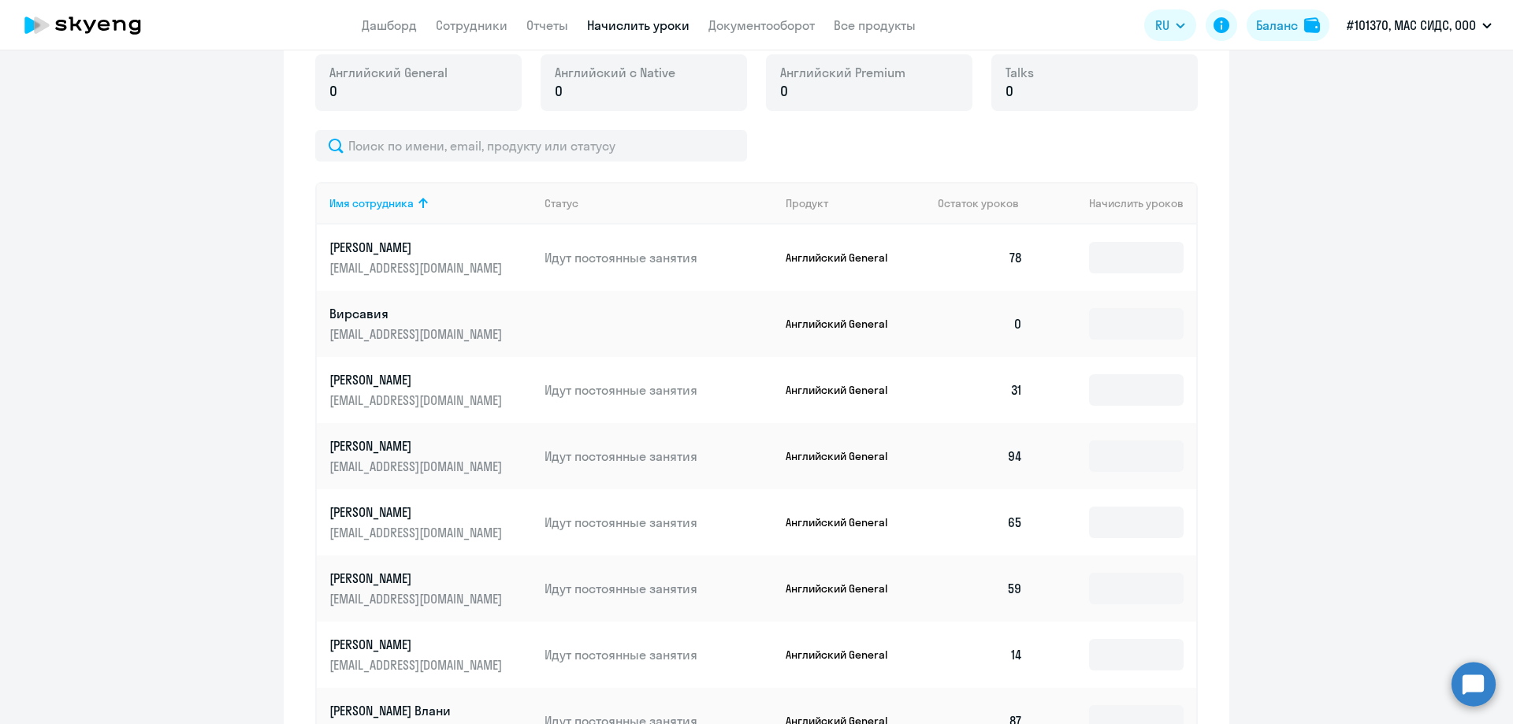
scroll to position [428, 0]
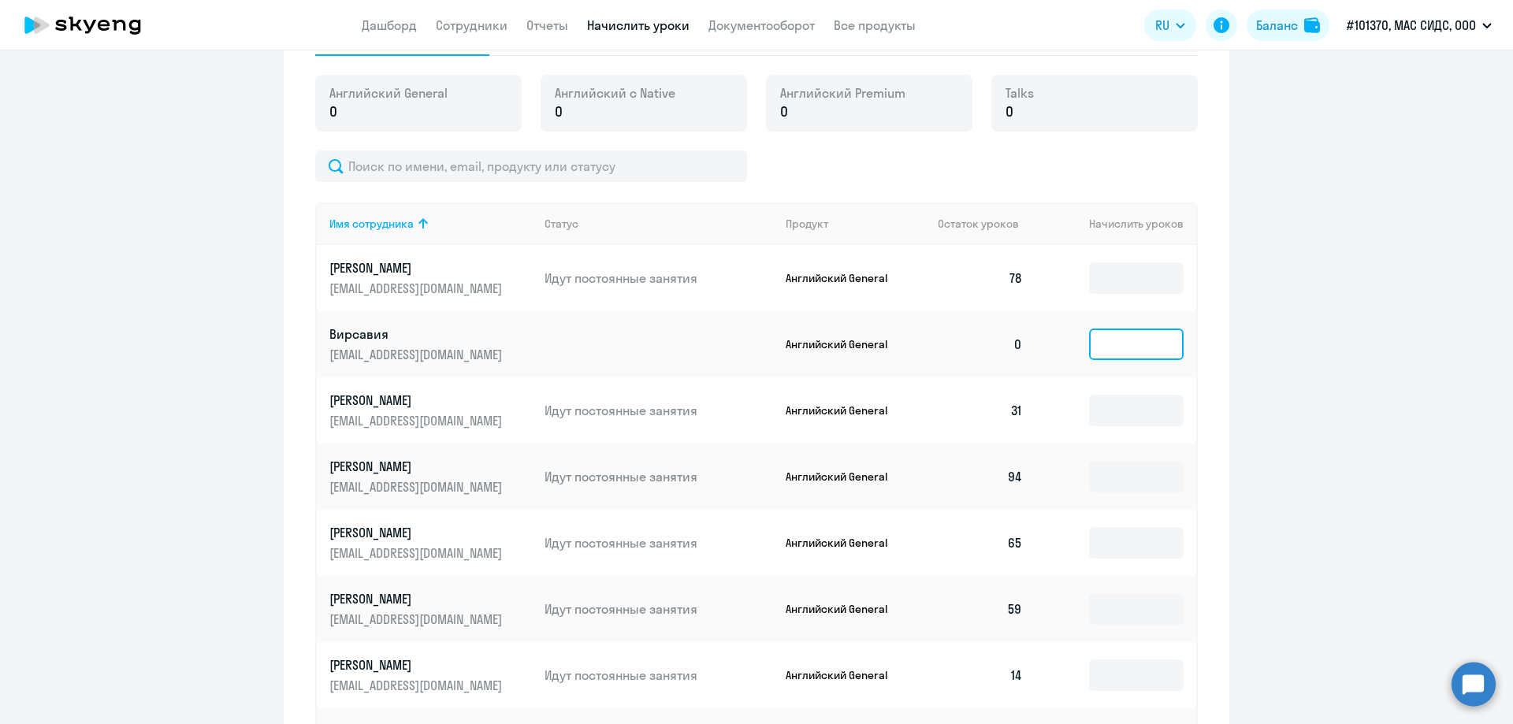
click at [1089, 348] on input at bounding box center [1136, 345] width 95 height 32
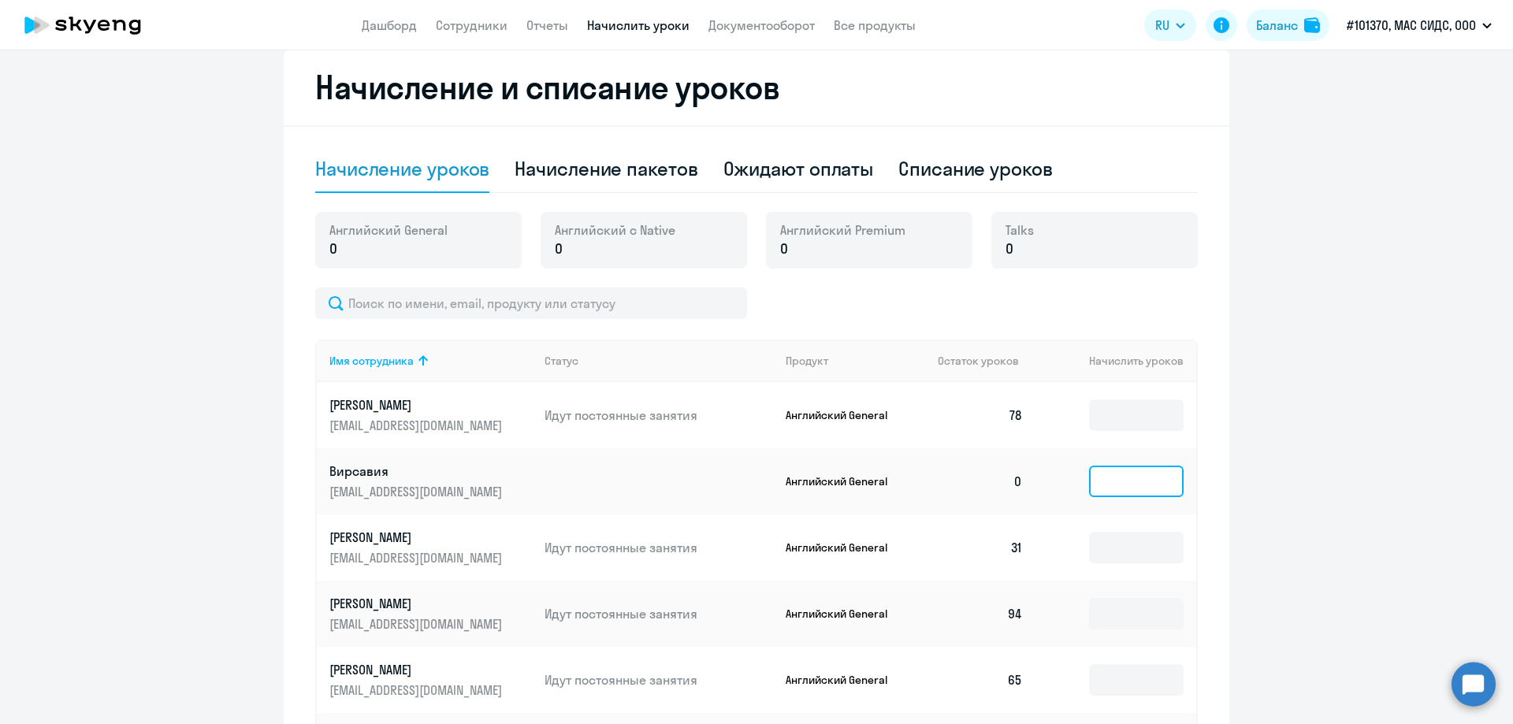
scroll to position [270, 0]
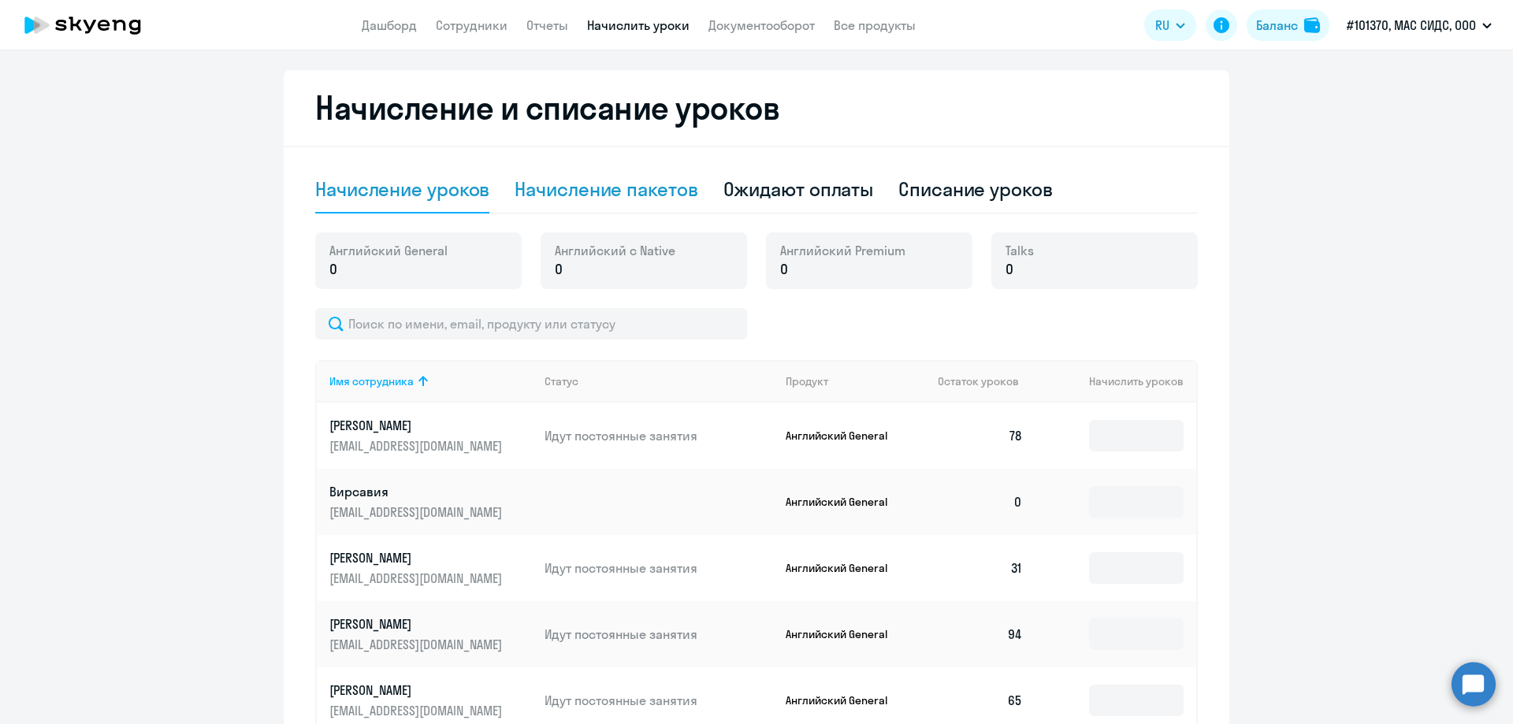
click at [619, 185] on div "Начисление пакетов" at bounding box center [606, 189] width 183 height 25
select select "10"
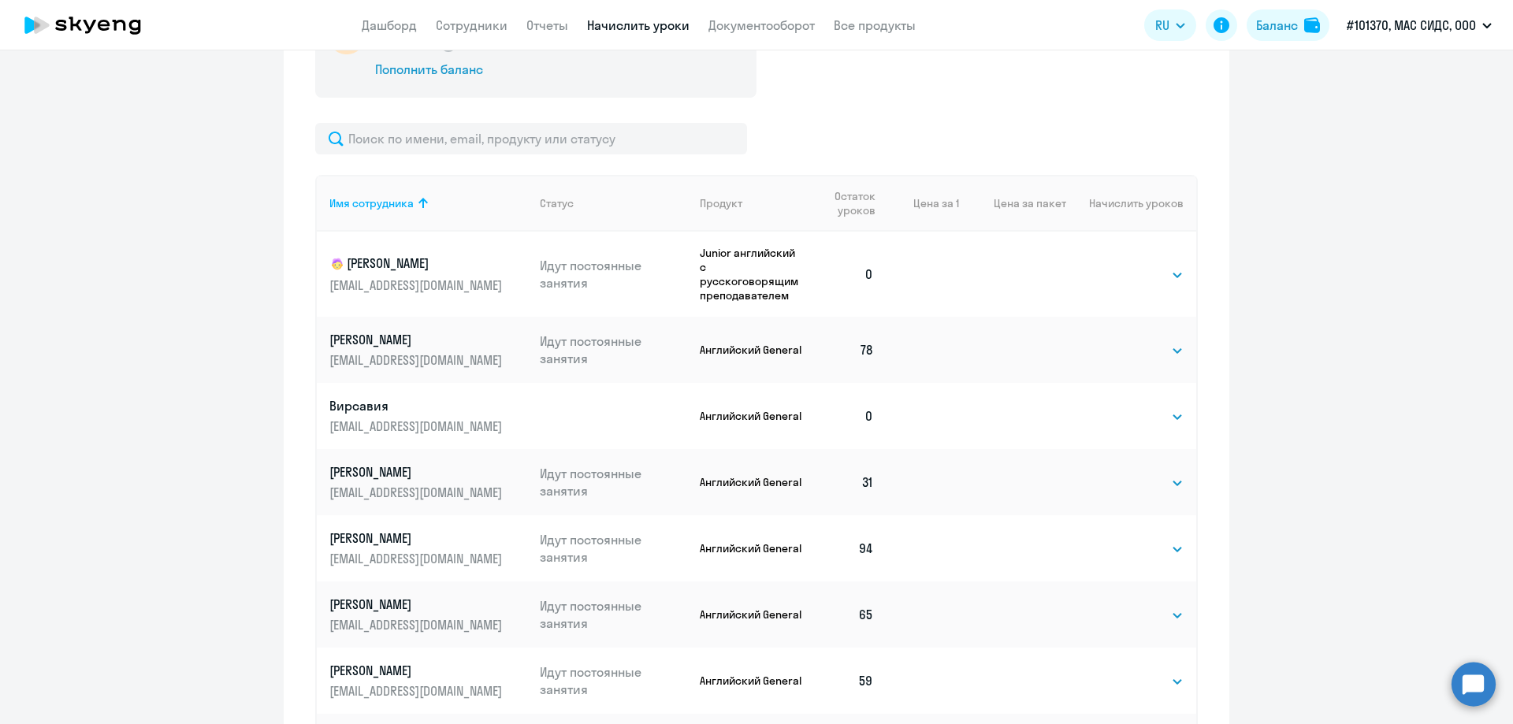
scroll to position [507, 0]
click at [1153, 419] on select "Выбрать 4 8 16 32 64 96 128" at bounding box center [1151, 416] width 65 height 19
select select "96"
click at [1119, 407] on select "Выбрать 4 8 16 32 64 96 128" at bounding box center [1151, 416] width 65 height 19
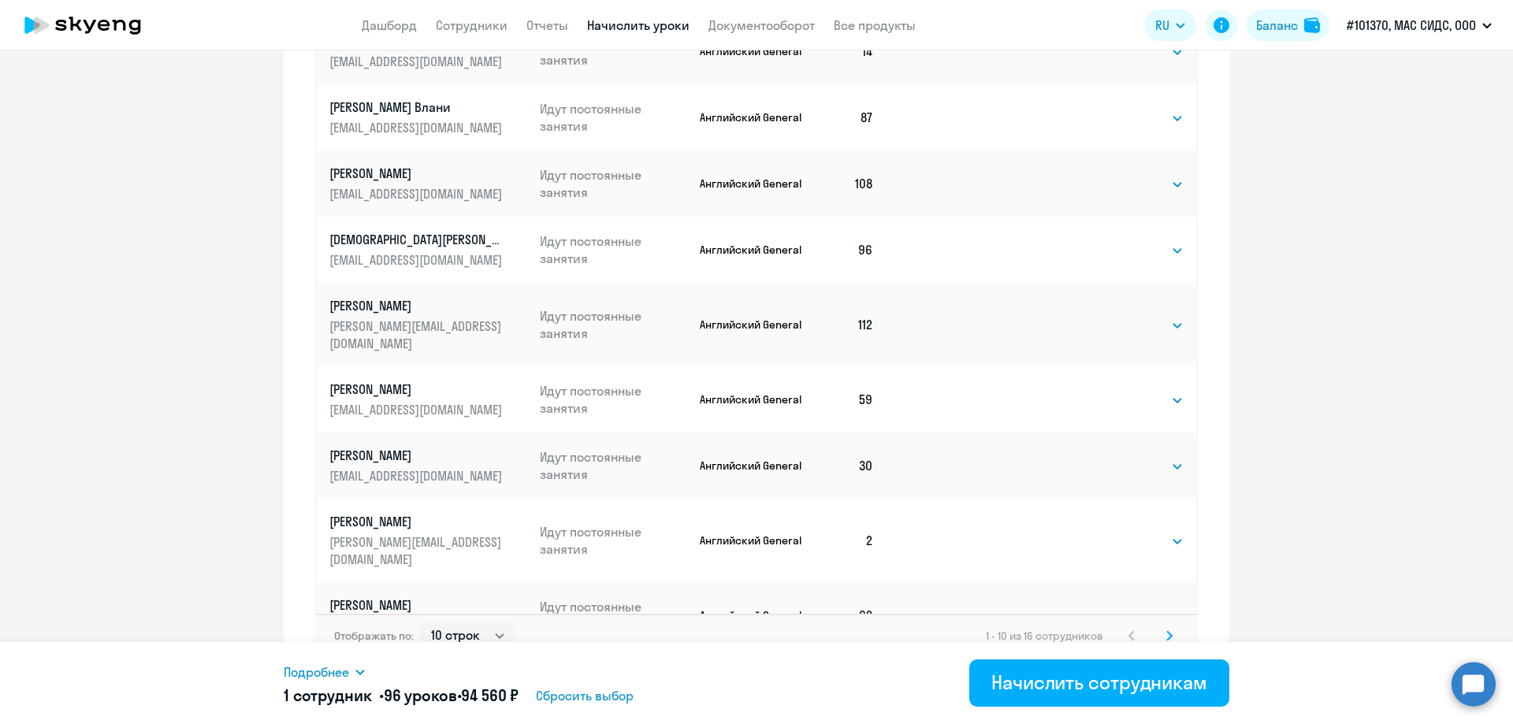
scroll to position [808, 0]
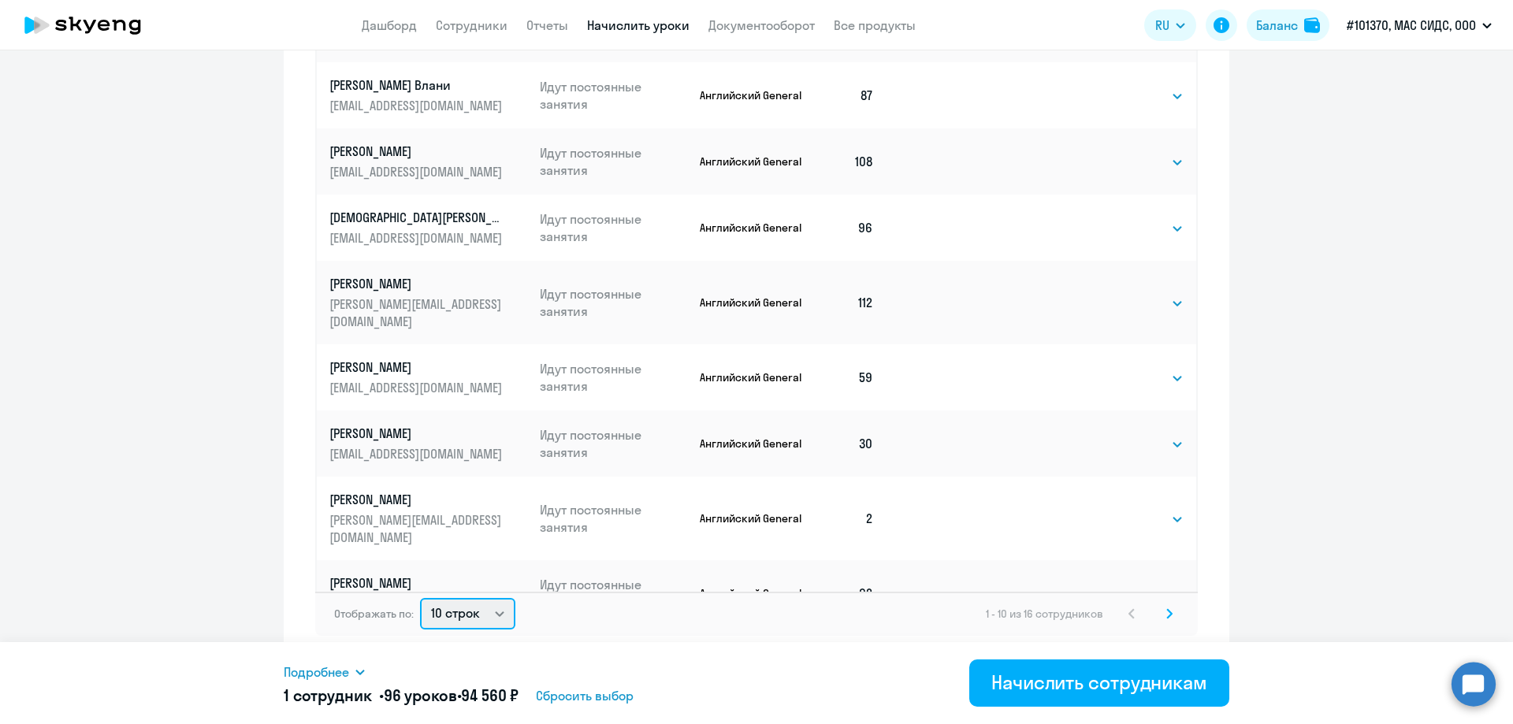
click at [495, 617] on select "10 строк 30 строк 50 строк" at bounding box center [467, 614] width 95 height 32
select select "30"
click at [420, 598] on select "10 строк 30 строк 50 строк" at bounding box center [467, 614] width 95 height 32
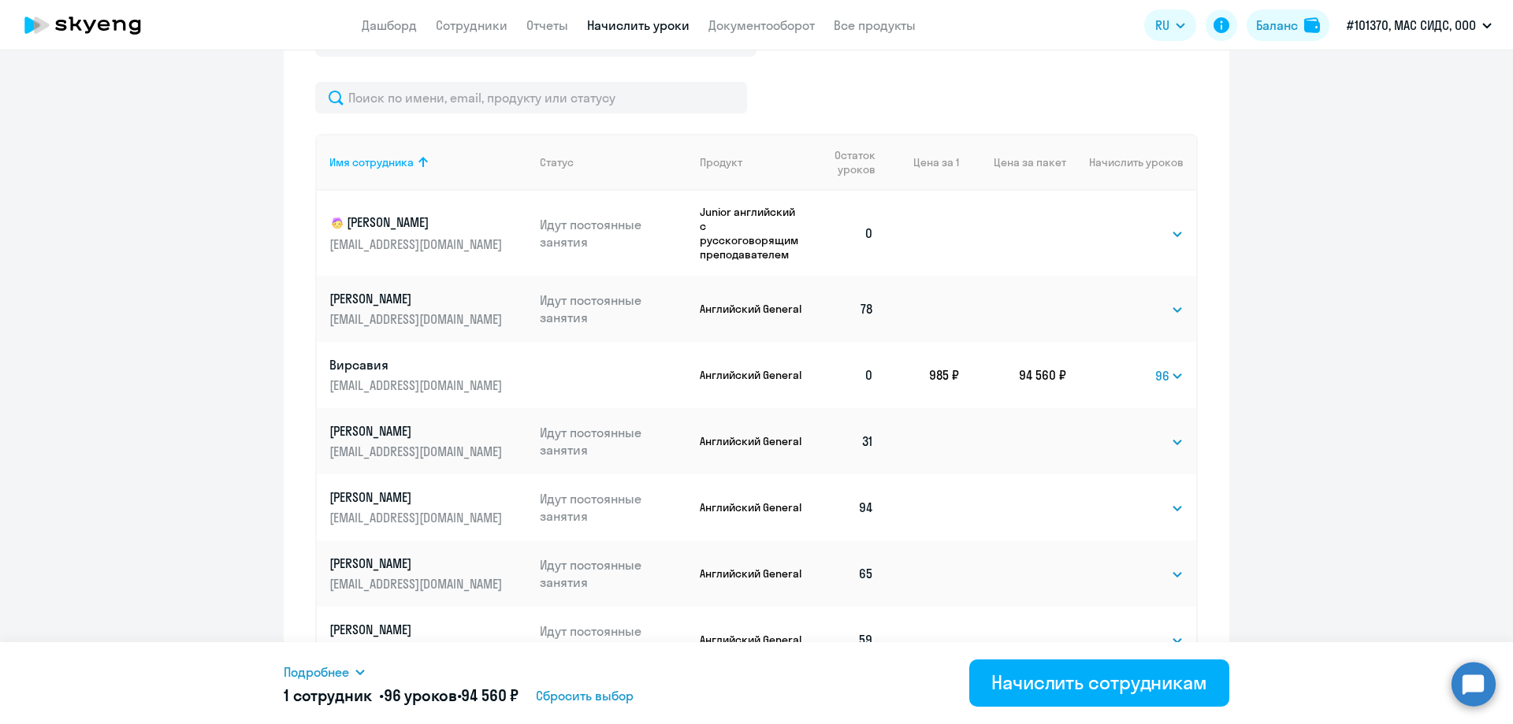
scroll to position [571, 0]
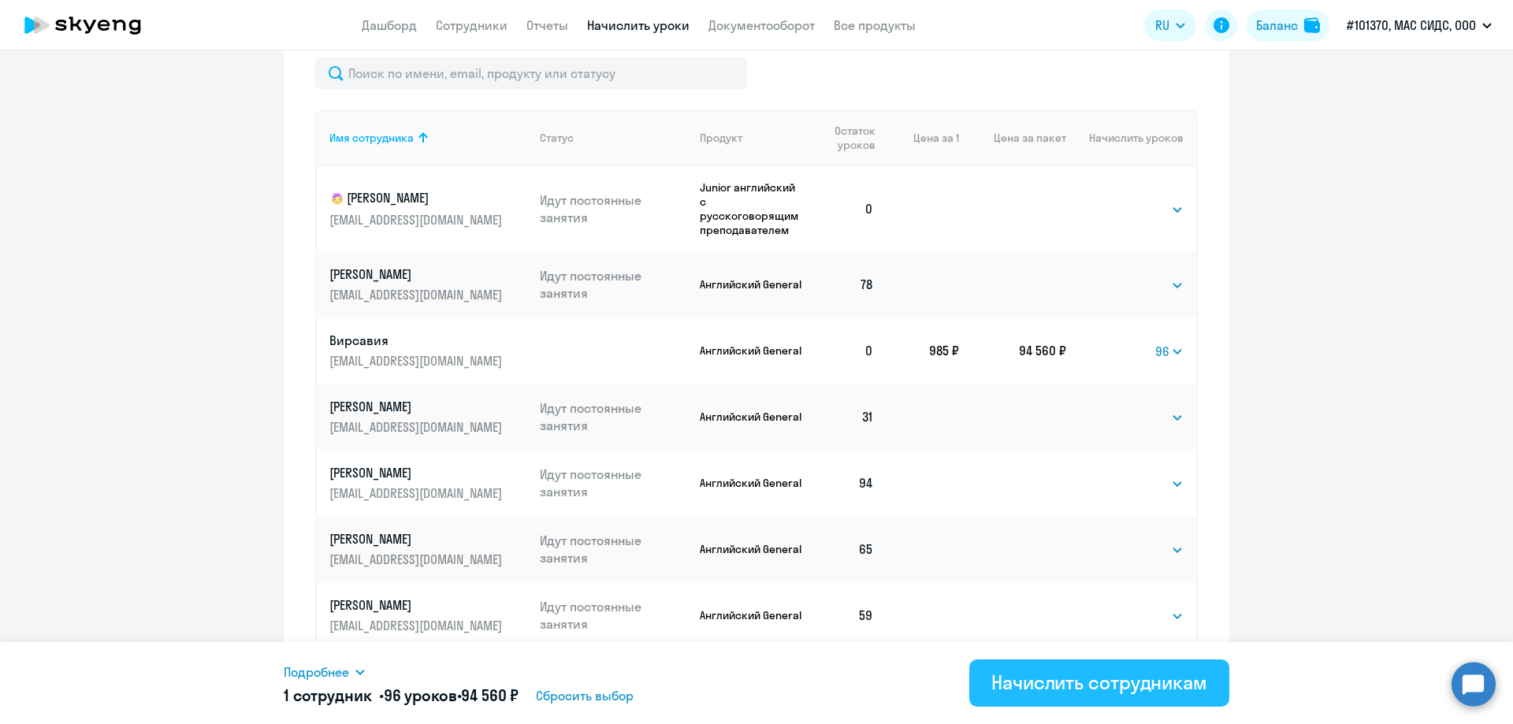
click at [1125, 678] on div "Начислить сотрудникам" at bounding box center [1099, 682] width 216 height 25
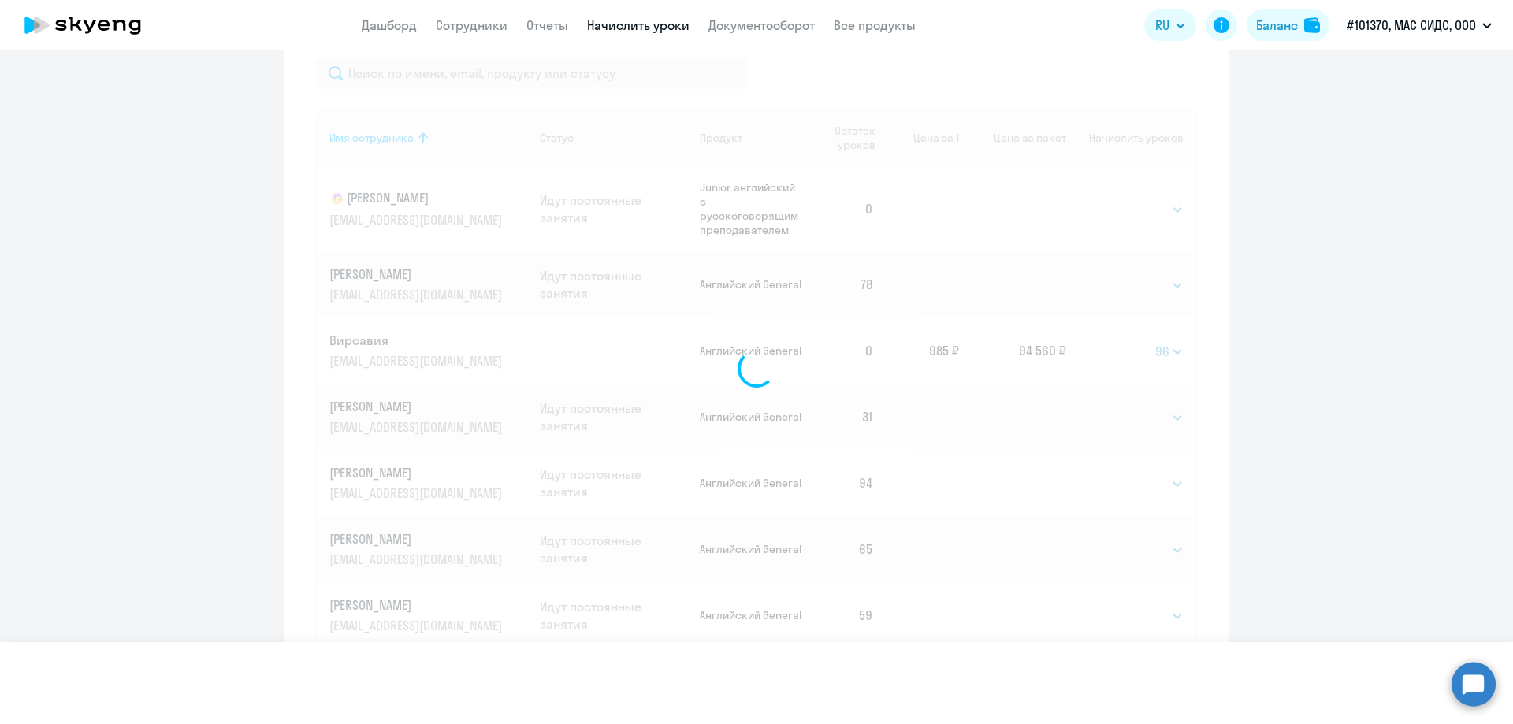
select select
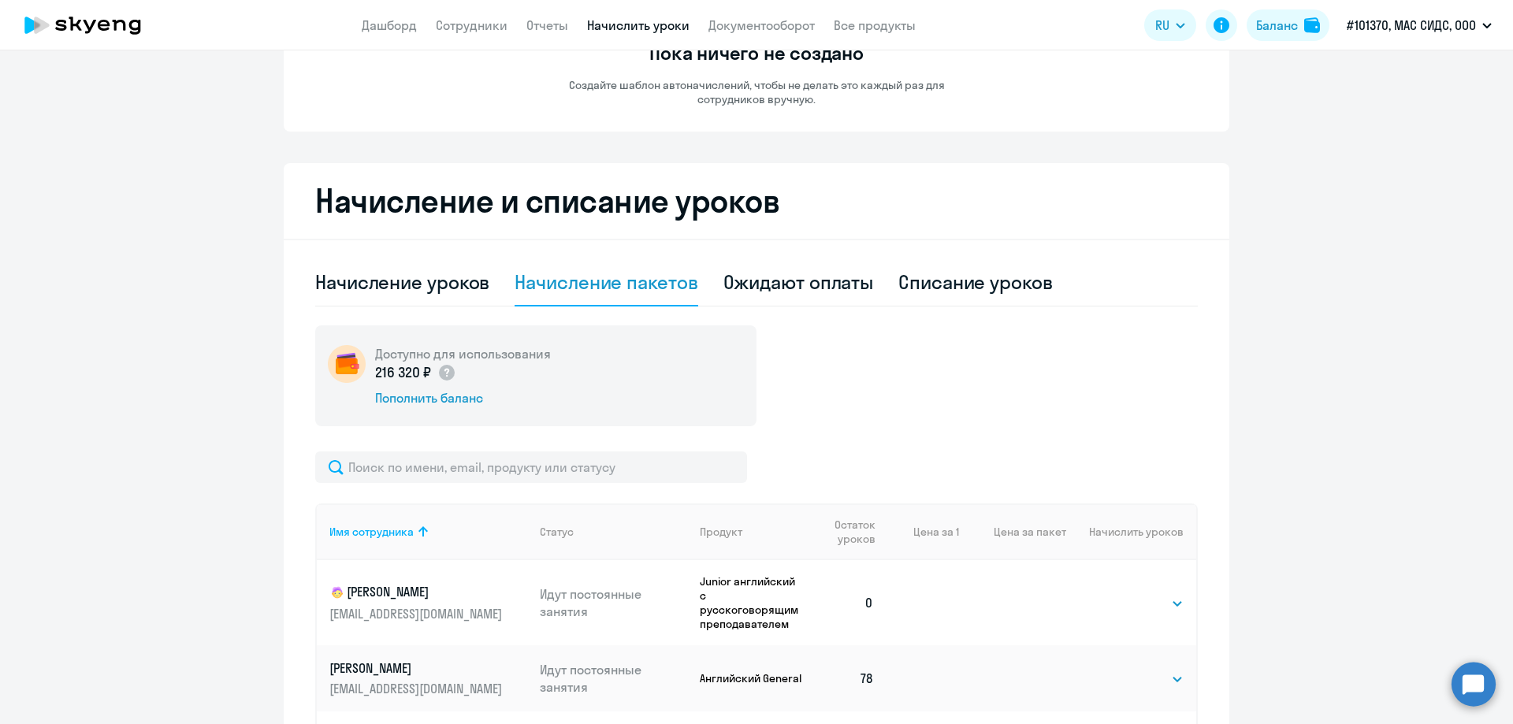
scroll to position [256, 0]
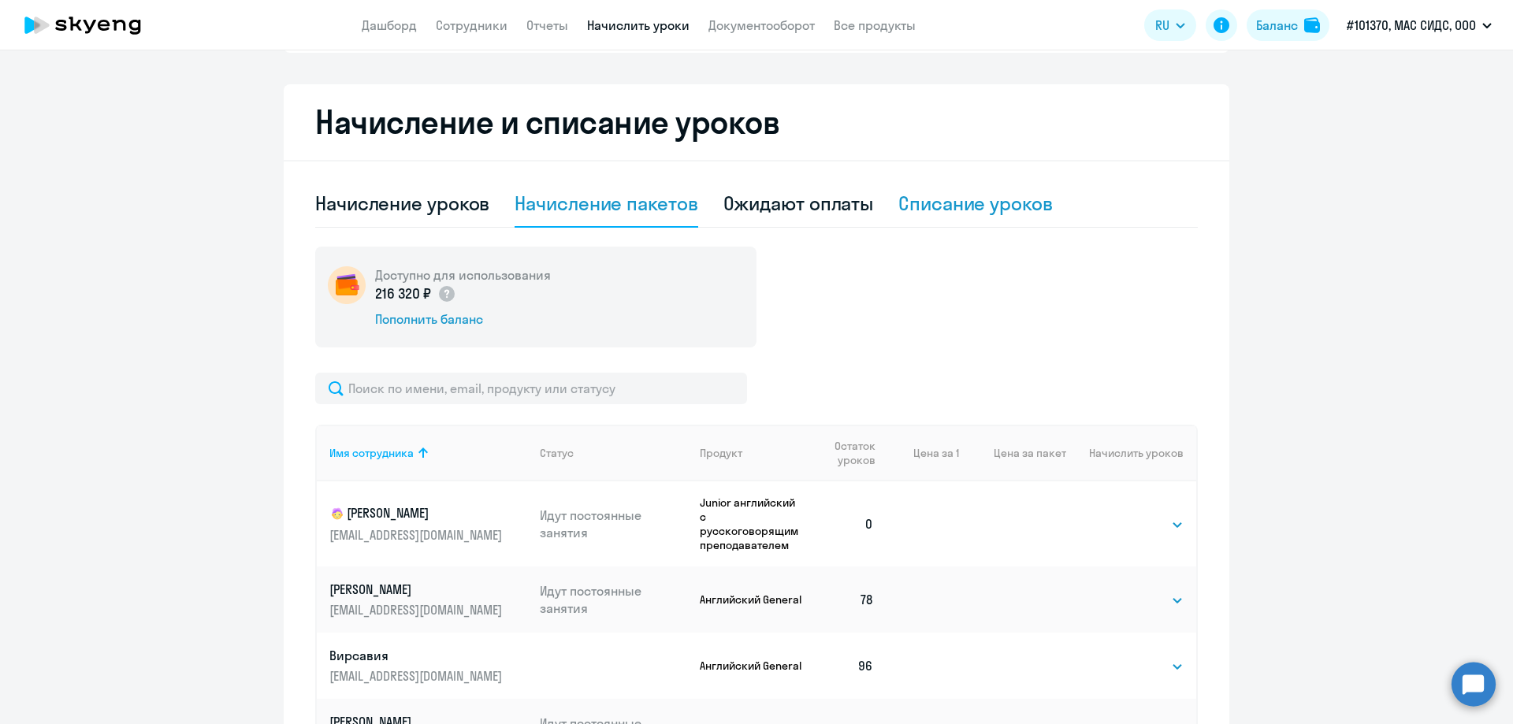
click at [979, 199] on div "Списание уроков" at bounding box center [975, 203] width 154 height 25
select select "10"
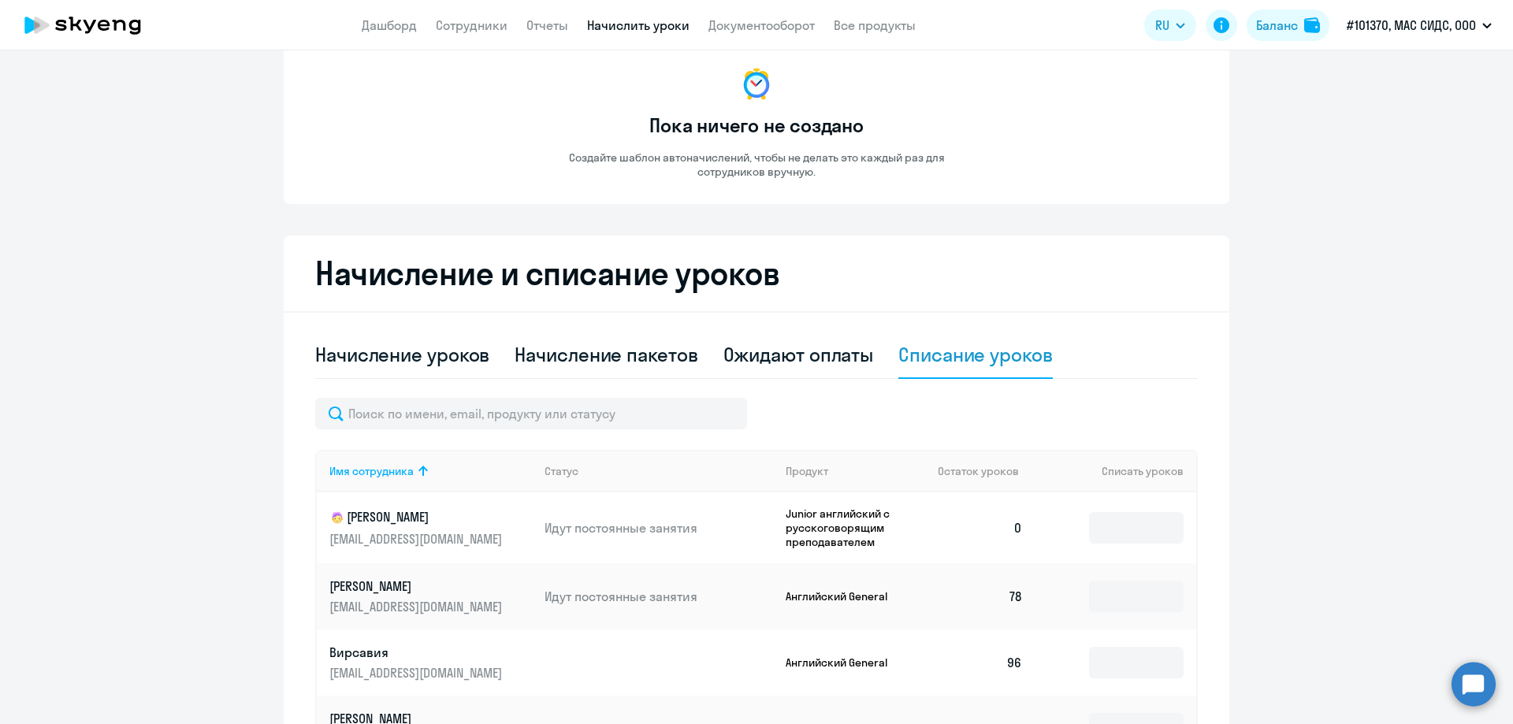
scroll to position [51, 0]
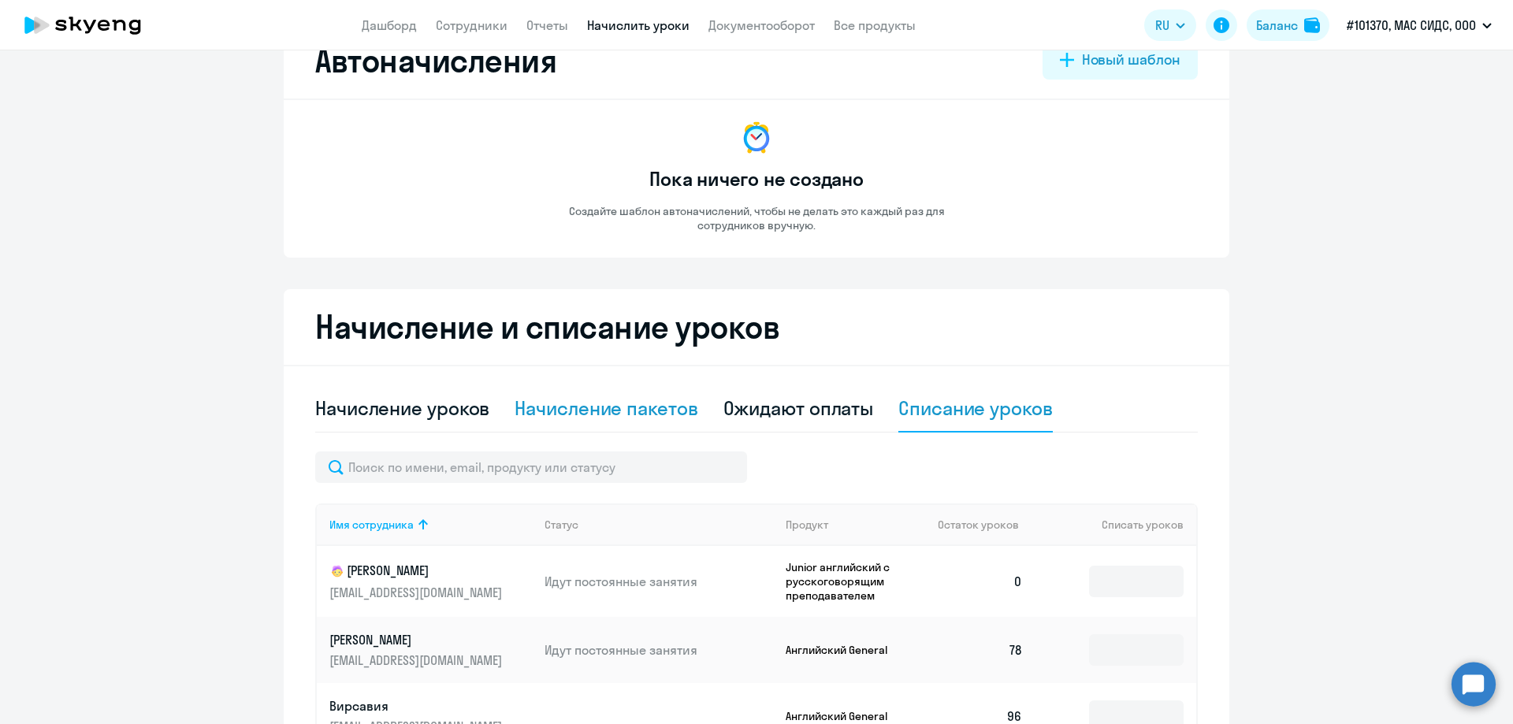
click at [614, 408] on div "Начисление пакетов" at bounding box center [606, 408] width 183 height 25
select select "10"
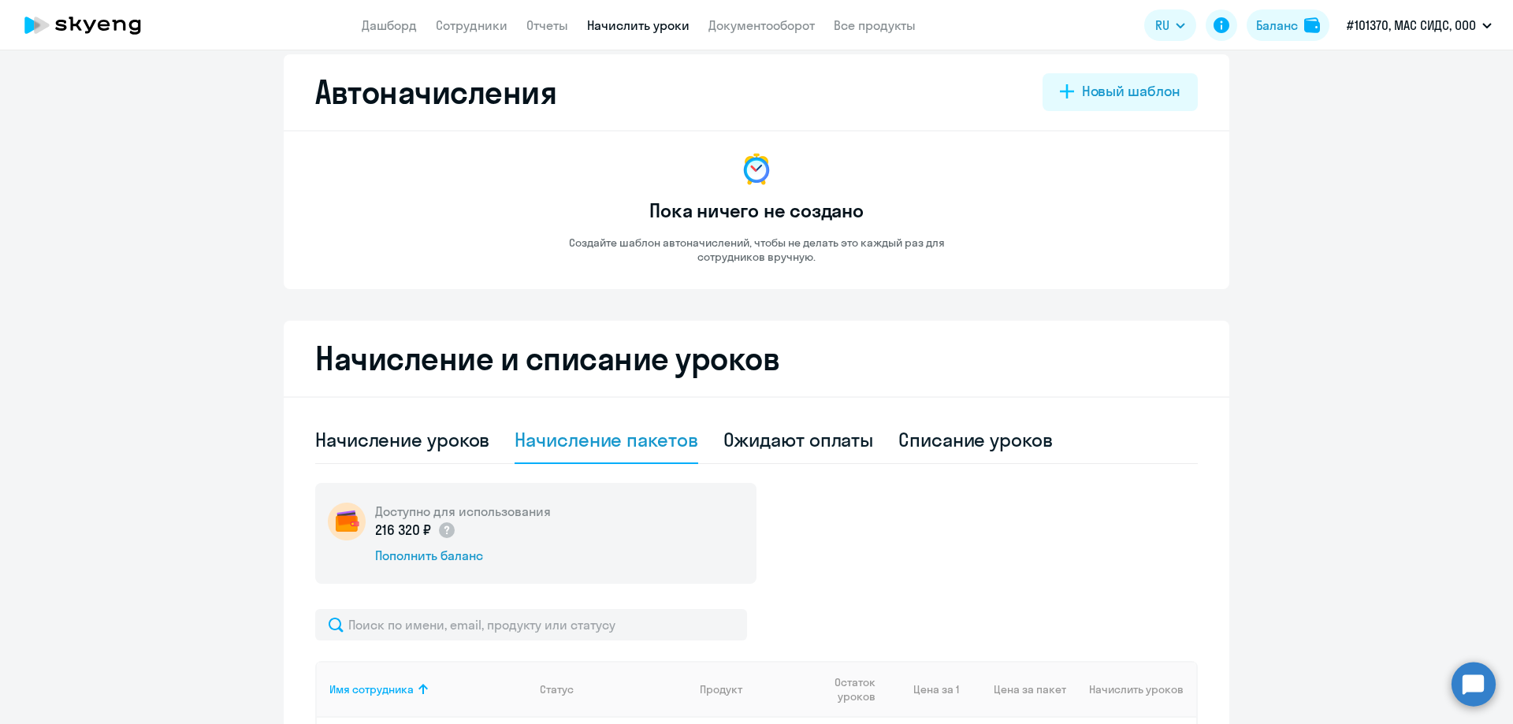
scroll to position [0, 0]
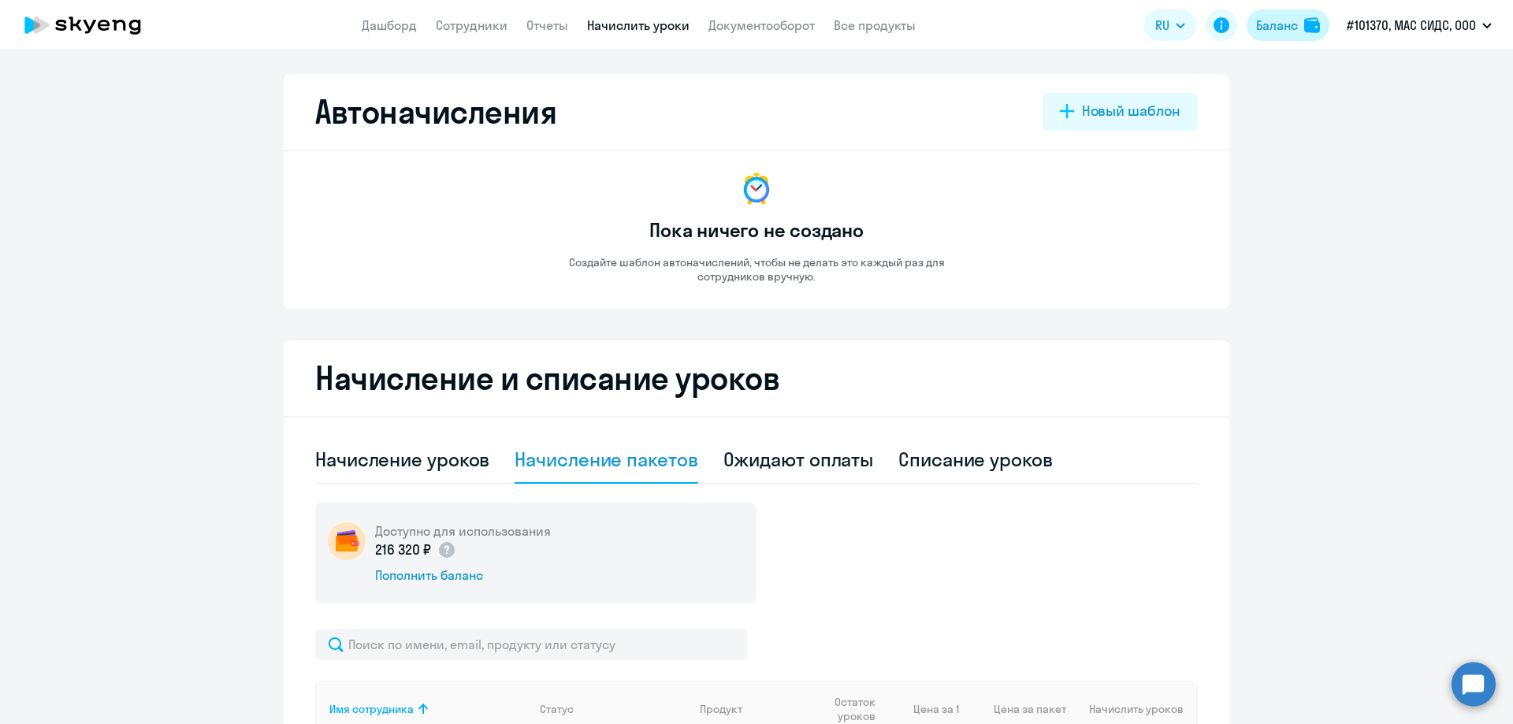
click at [1288, 25] on div "Баланс" at bounding box center [1277, 25] width 42 height 19
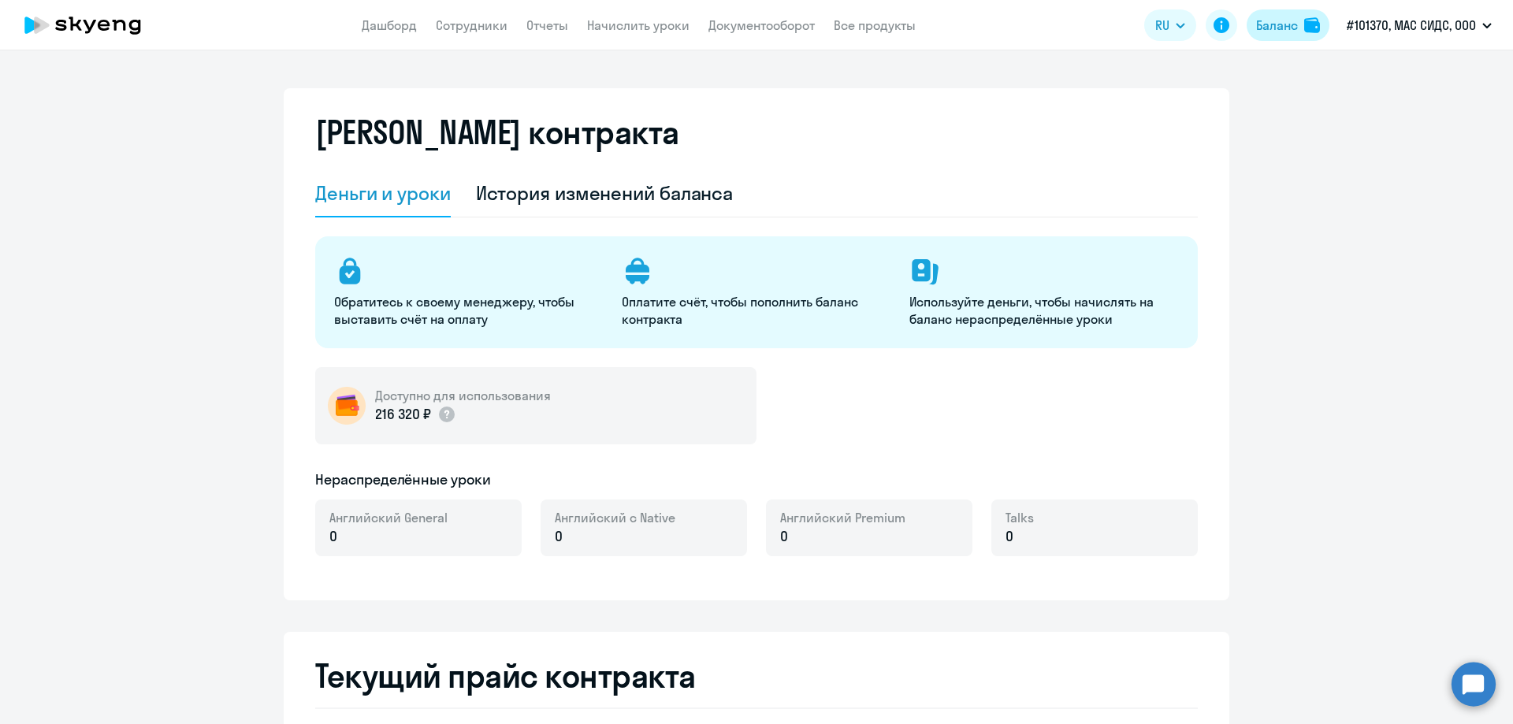
select select "english_adult_not_native_speaker"
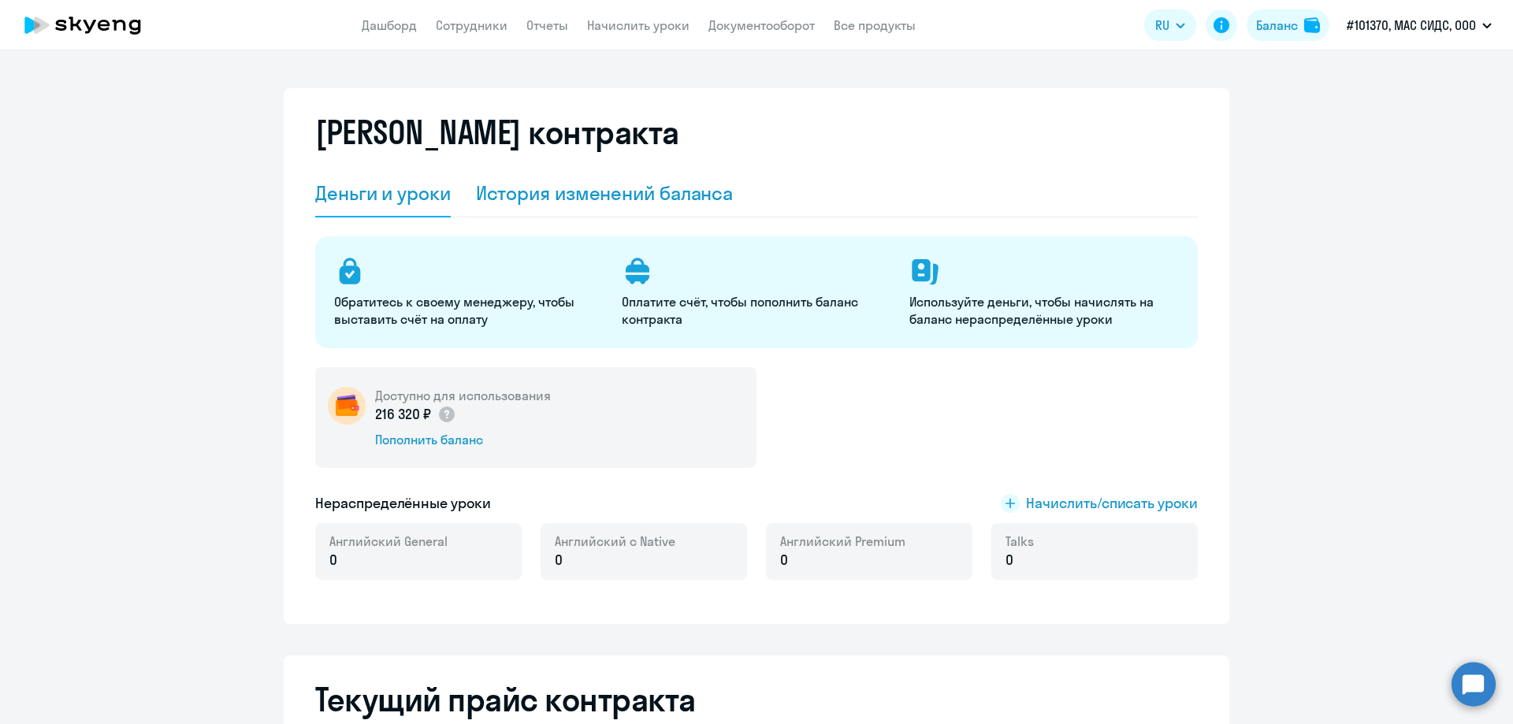
click at [595, 194] on div "История изменений баланса" at bounding box center [605, 192] width 258 height 25
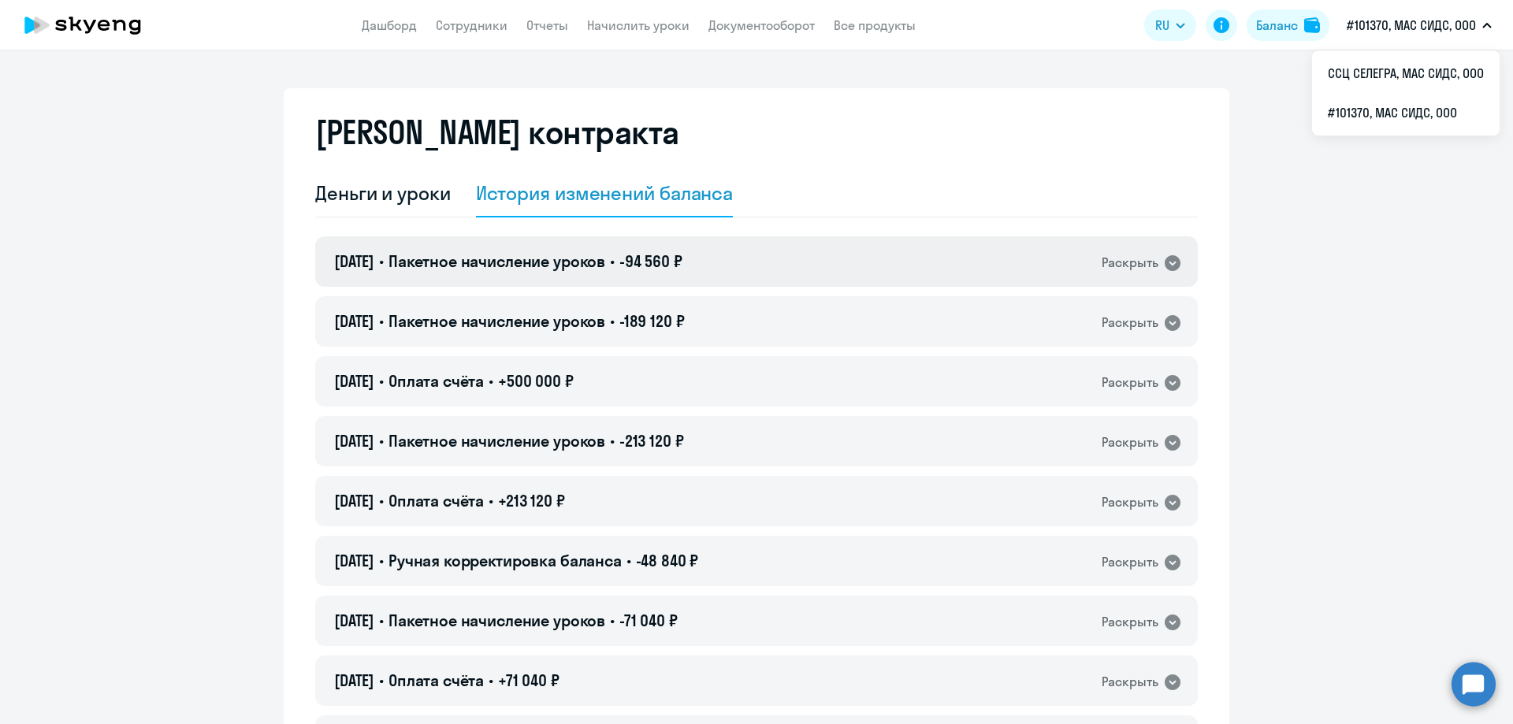
click at [1165, 261] on icon at bounding box center [1173, 263] width 16 height 16
